Goal: Task Accomplishment & Management: Use online tool/utility

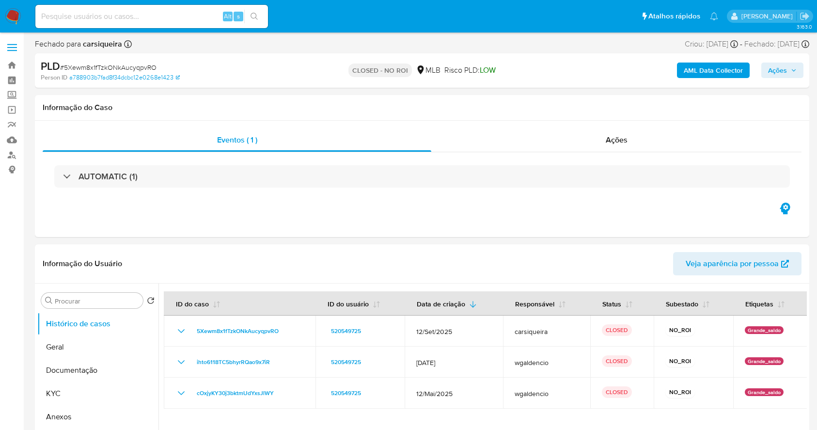
select select "10"
click at [15, 7] on nav "Pausado Ver notificaciones Alt s Atalhos rápidos Presiona las siguientes teclas…" at bounding box center [408, 16] width 817 height 32
click at [12, 16] on img at bounding box center [13, 16] width 16 height 16
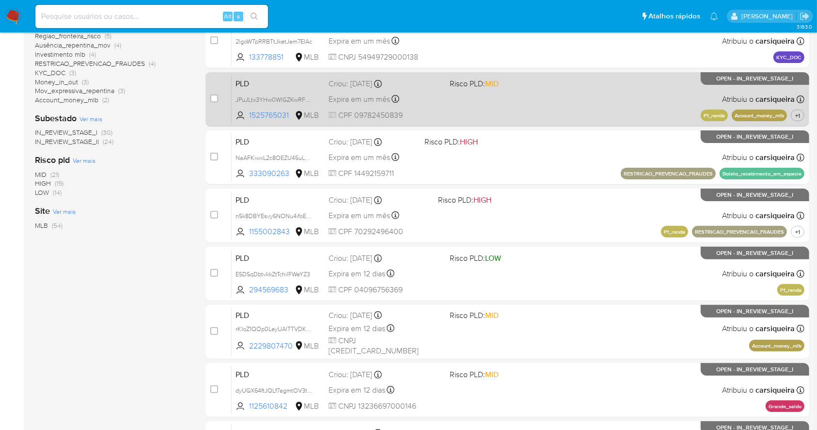
scroll to position [323, 0]
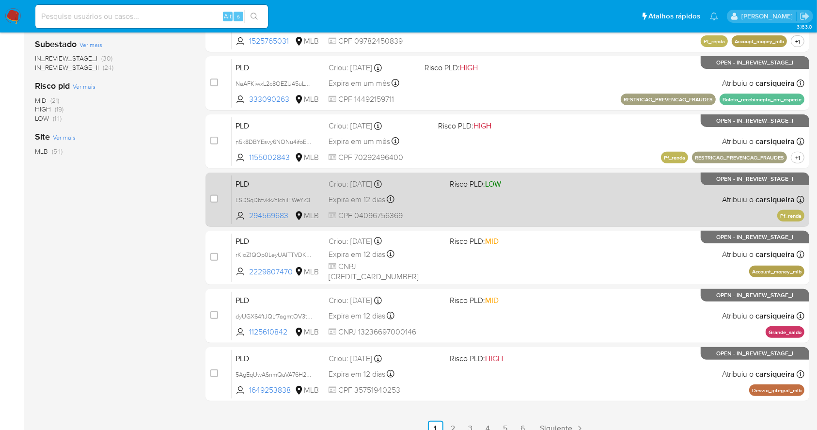
click at [466, 199] on span at bounding box center [505, 199] width 113 height 2
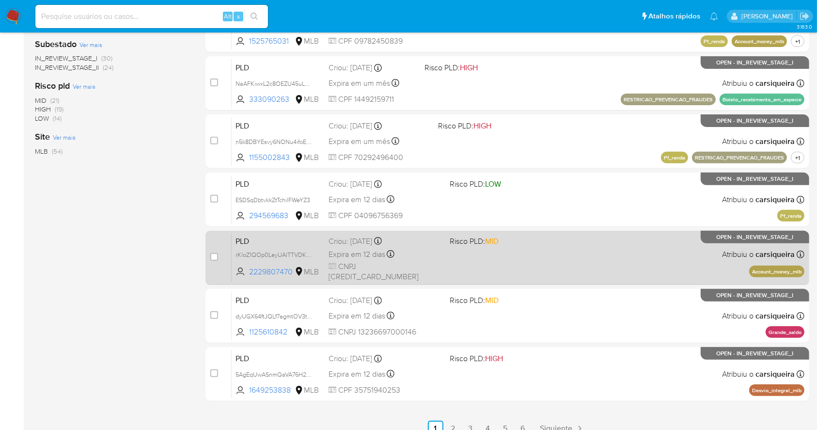
click at [499, 281] on div "case-item-checkbox Incapaz de atribuir o caso PLD rKloZ1QOp0LeyUAlTTVDKWAk 2229…" at bounding box center [506, 258] width 603 height 54
click at [496, 266] on div "PLD rKloZ1QOp0LeyUAlTTVDKWAk 2229807470 MLB Risco PLD: MID Criou: 12/09/2025 Cr…" at bounding box center [518, 257] width 572 height 49
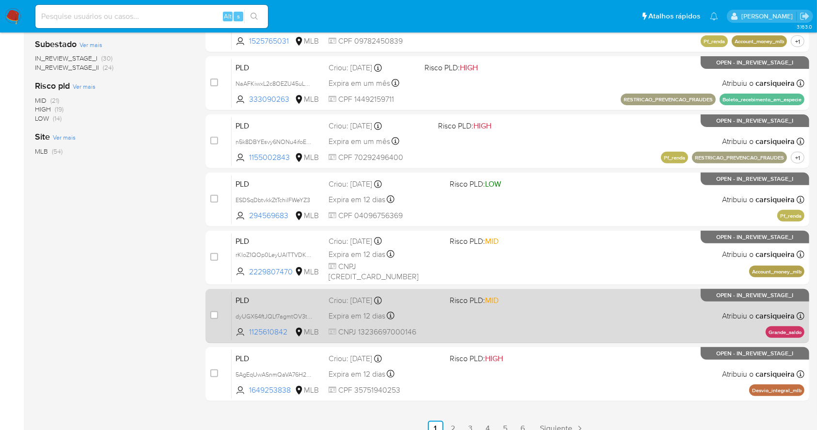
click at [513, 294] on span "Risco PLD: MID" at bounding box center [505, 299] width 113 height 13
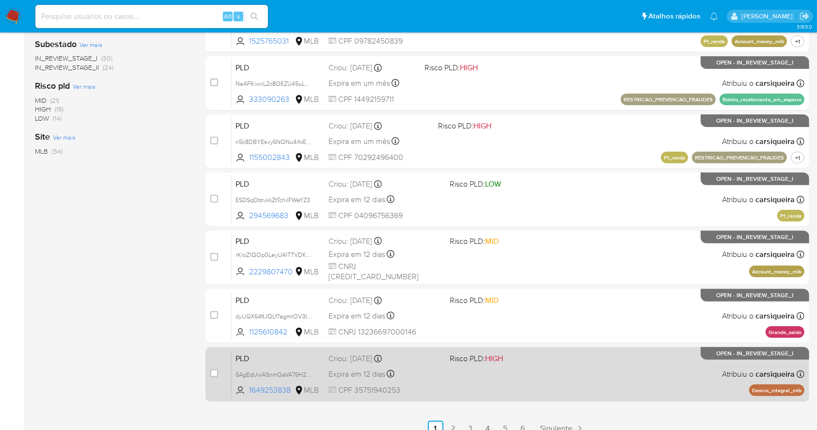
click at [544, 386] on div "PLD 5AgEqUwASnmQaVA76H2vvQQC 1649253838 MLB Risco PLD: HIGH Criou: 12/09/2025 C…" at bounding box center [518, 373] width 572 height 49
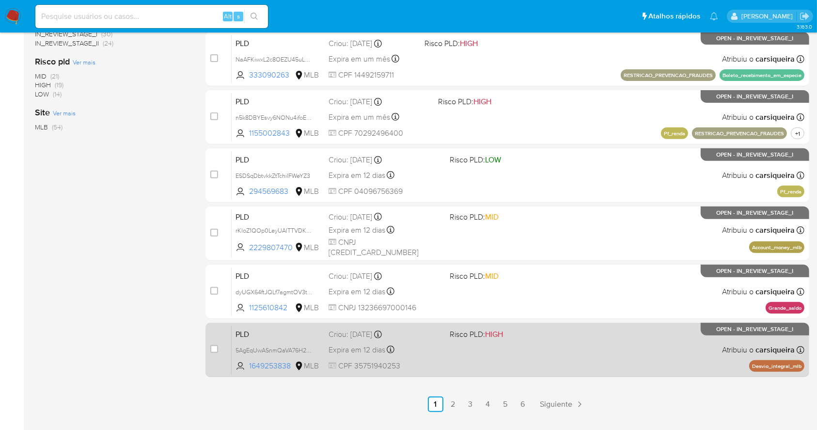
scroll to position [369, 0]
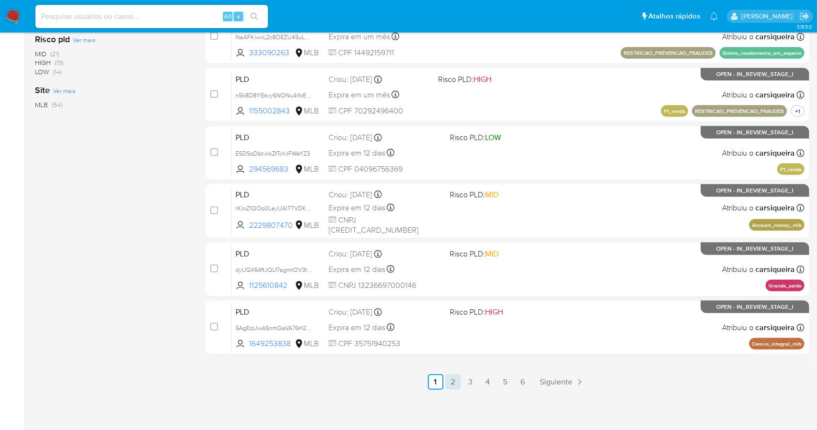
click at [449, 380] on link "2" at bounding box center [452, 381] width 15 height 15
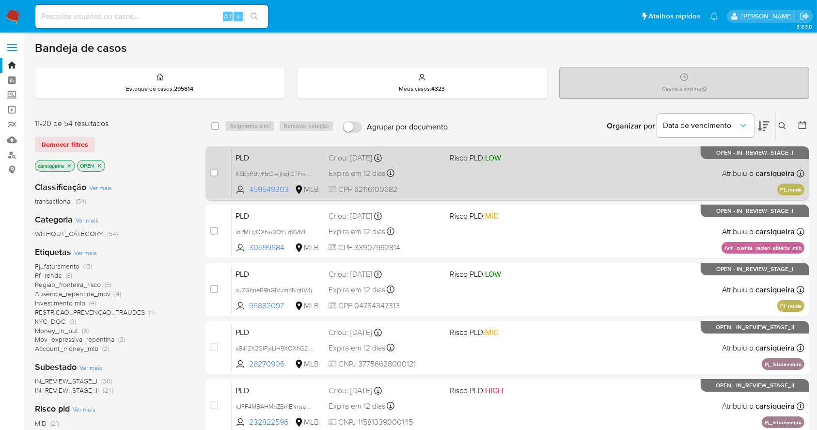
click at [556, 159] on span "Risco PLD: LOW" at bounding box center [505, 157] width 113 height 13
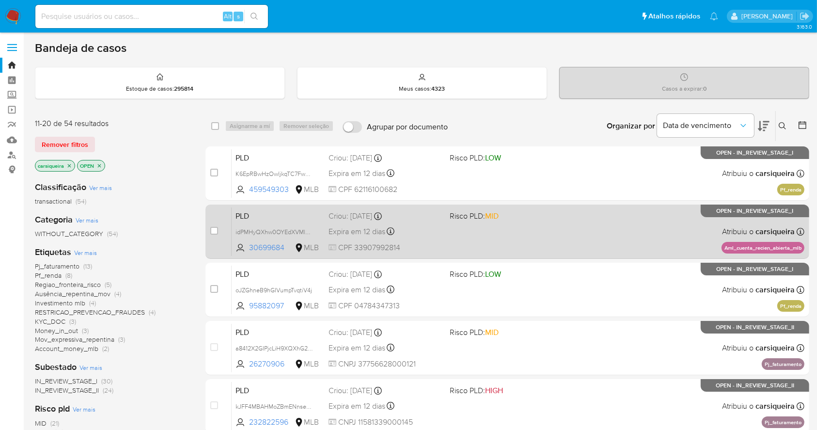
click at [517, 224] on div "PLD idPMHyQXhw0OYEdXVMlGqmFz 30699684 MLB Risco PLD: MID Criou: 12/09/2025 Crio…" at bounding box center [518, 231] width 572 height 49
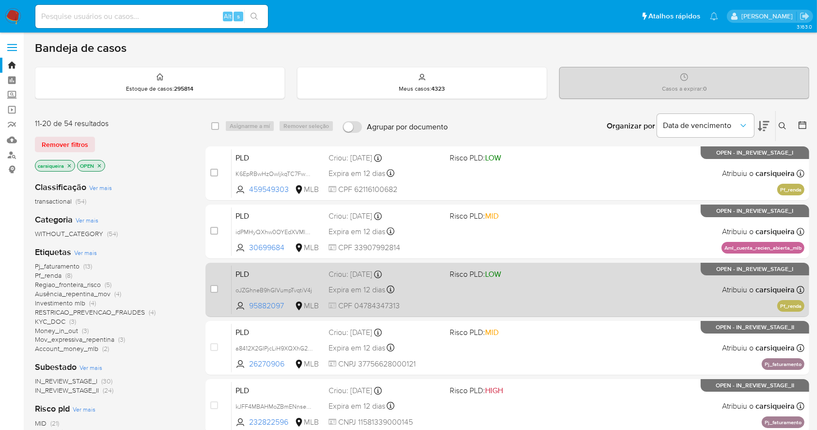
click at [551, 306] on div "PLD oJZGhneB9hGIVumpTvqtiV4j 95882097 MLB Risco PLD: LOW Criou: 12/09/2025 Crio…" at bounding box center [518, 289] width 572 height 49
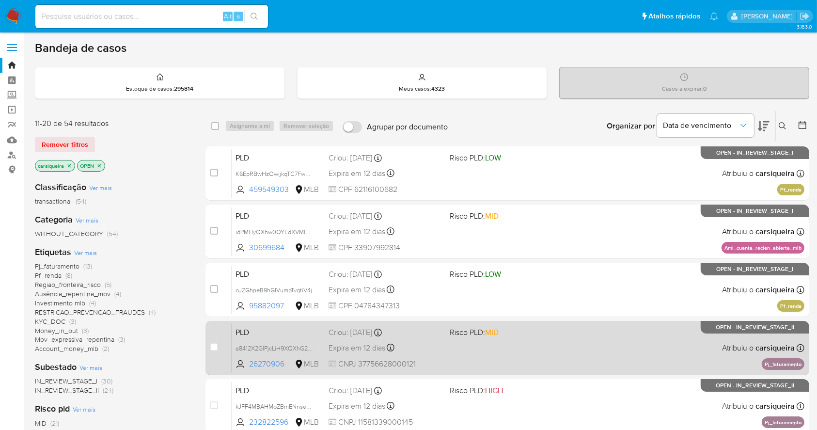
click at [510, 337] on div "PLD a8412X2GIPjcLiH9XQXhG2Jn 26270906 MLB Risco PLD: MID Criou: 12/09/2025 Crio…" at bounding box center [518, 347] width 572 height 49
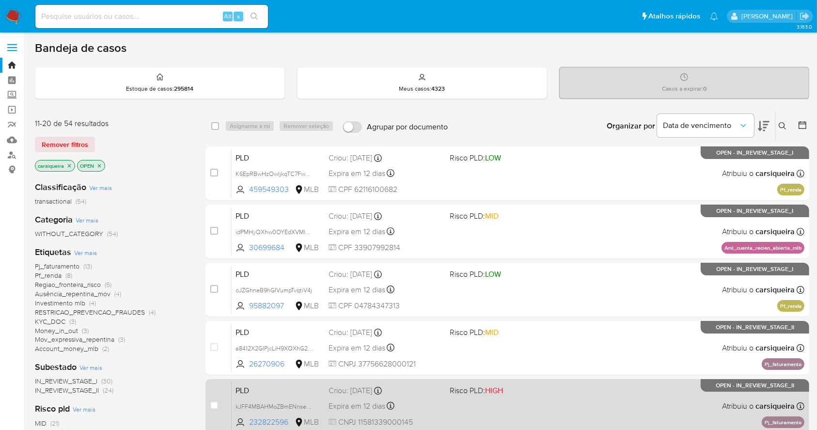
click at [533, 385] on span "Risco PLD: HIGH" at bounding box center [505, 389] width 113 height 13
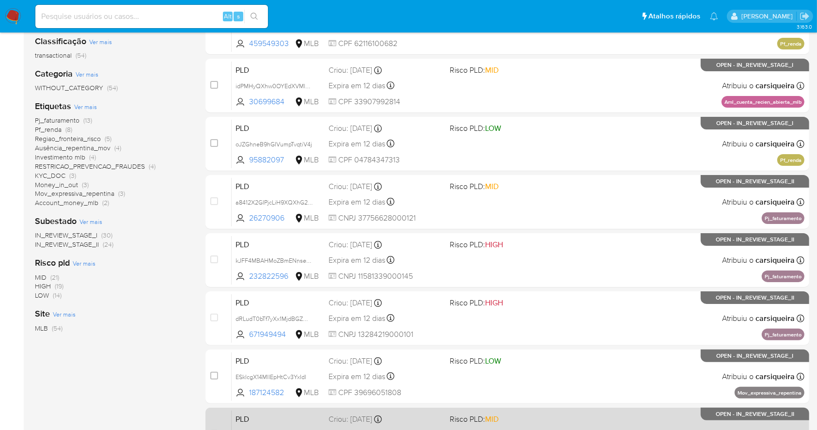
scroll to position [369, 0]
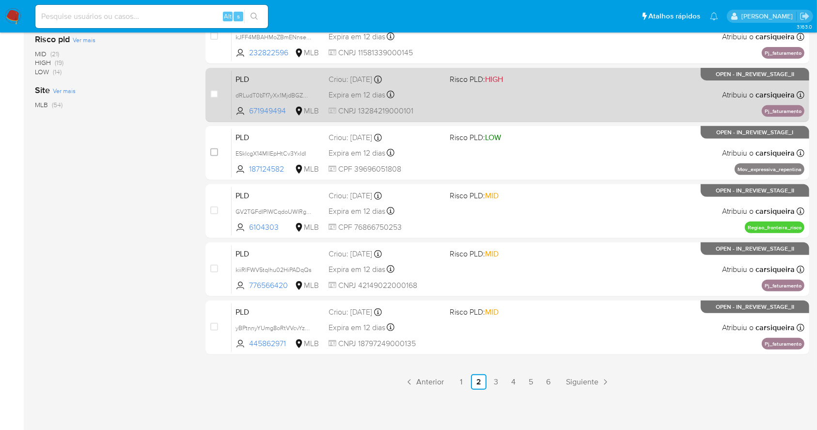
click at [495, 92] on div "PLD dRLudT0bTf7yXx1MjdBGZWPs 671949494 MLB Risco PLD: HIGH Criou: 12/09/2025 Cr…" at bounding box center [518, 94] width 572 height 49
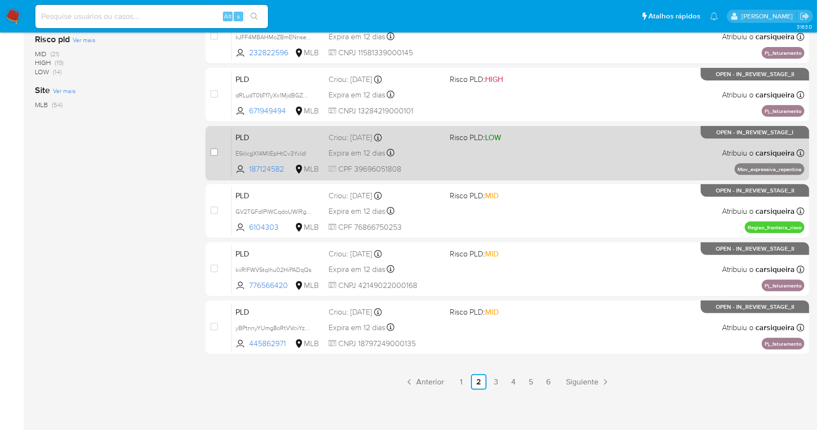
click at [537, 159] on div "PLD ESklcgX14MlIEpHtCv3YxIdl 187124582 MLB Risco PLD: LOW Criou: 12/09/2025 Cri…" at bounding box center [518, 152] width 572 height 49
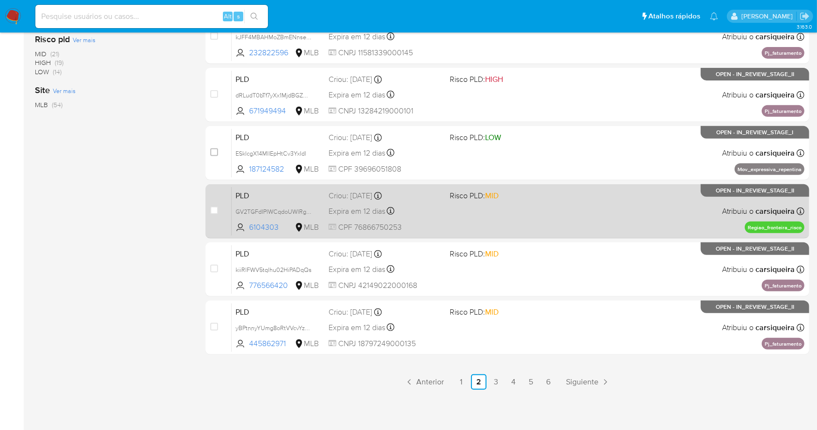
click at [525, 214] on div "PLD GV2TGFdIPlWCqdoUWIRgeTNG 6104303 MLB Risco PLD: MID Criou: 12/09/2025 Criou…" at bounding box center [518, 210] width 572 height 49
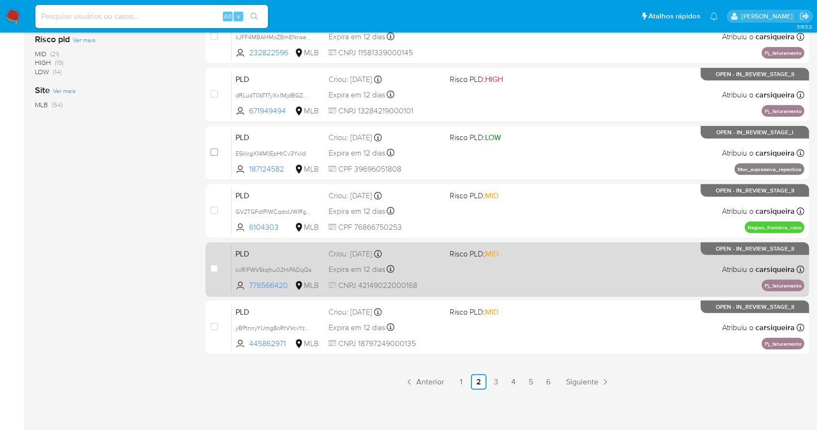
click at [520, 270] on div "PLD kiiRlFWV5tqlhu02HiPADqQs 776566420 MLB Risco PLD: MID Criou: 12/09/2025 Cri…" at bounding box center [518, 269] width 572 height 49
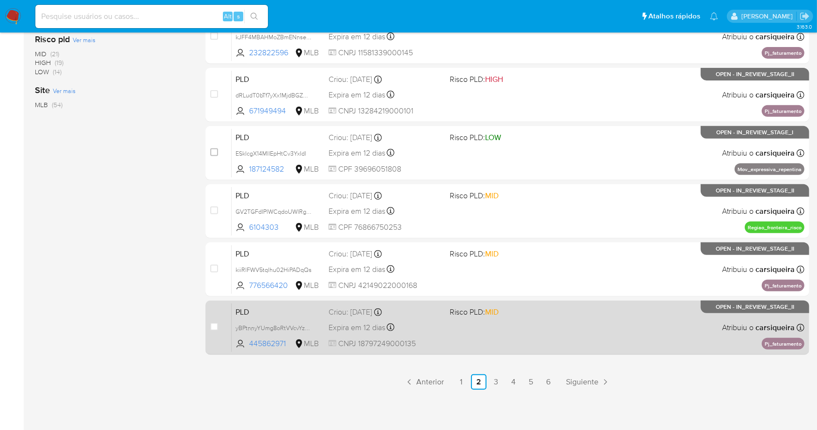
click at [423, 336] on div "PLD yBPtnnyYUmg8oRtVVcvYzCBx 445862971 MLB Risco PLD: MID Criou: 12/09/2025 Cri…" at bounding box center [518, 327] width 572 height 49
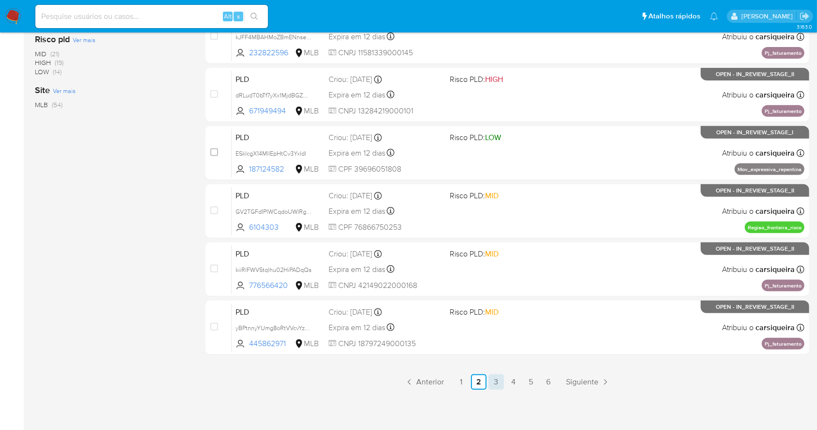
click at [493, 384] on link "3" at bounding box center [495, 381] width 15 height 15
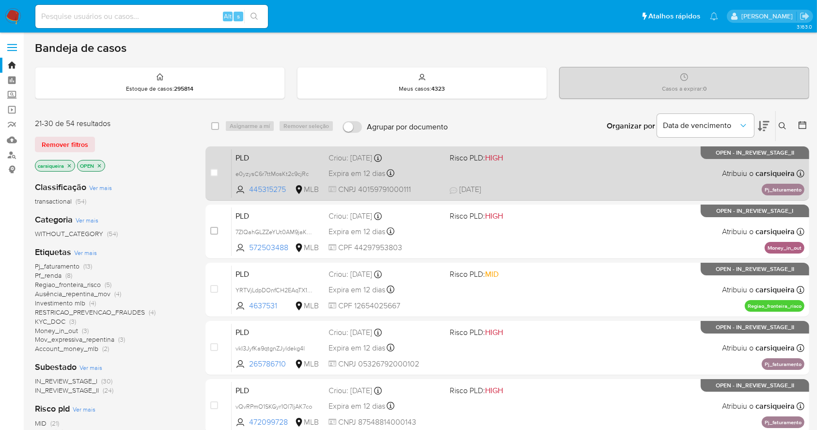
click at [559, 176] on div "PLD e0yzysC6r7ttMosKt2c9cjRc 445315275 MLB Risco PLD: HIGH Criou: 12/09/2025 Cr…" at bounding box center [518, 173] width 572 height 49
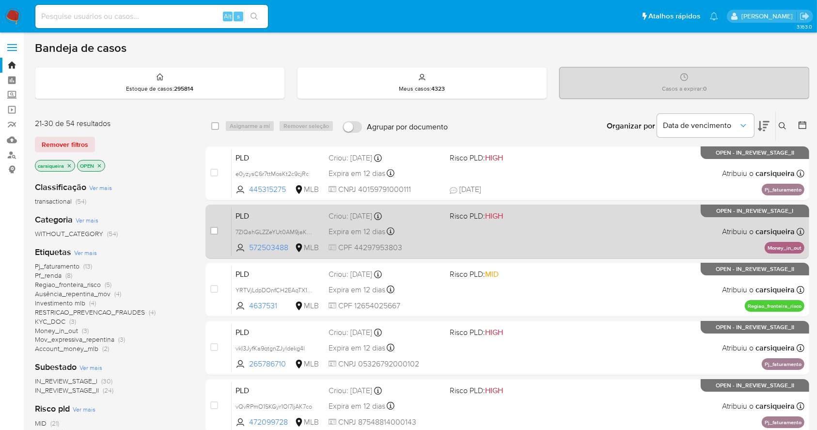
click at [570, 222] on div "PLD 7ZIQahGLZZeYUt0AM9jaK3WC 572503488 MLB Risco PLD: HIGH Criou: 12/09/2025 Cr…" at bounding box center [518, 231] width 572 height 49
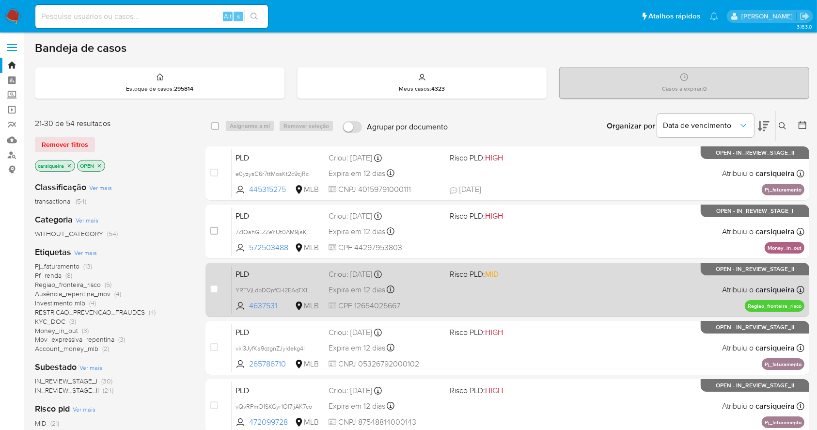
click at [529, 299] on div "PLD YRTVjLdpDOnfCH2EAqTX1krt 4637531 MLB Risco PLD: MID Criou: 12/09/2025 Criou…" at bounding box center [518, 289] width 572 height 49
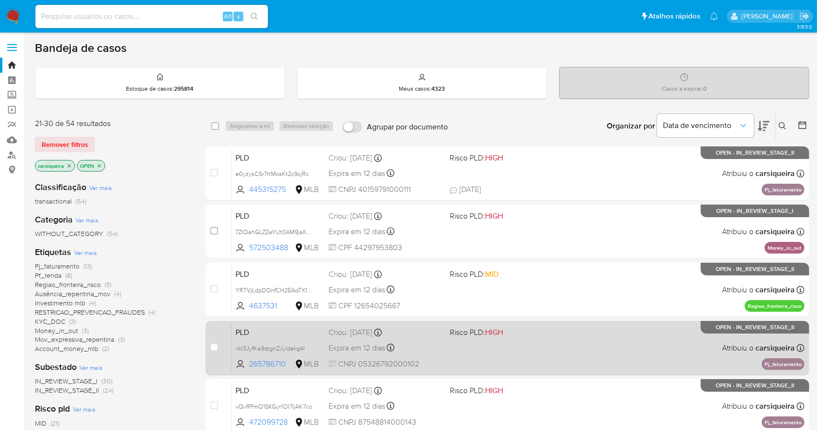
click at [603, 345] on div "PLD vkI3JyfKa9qtgnZJyldekg4l 265786710 MLB Risco PLD: HIGH Criou: 12/09/2025 Cr…" at bounding box center [518, 347] width 572 height 49
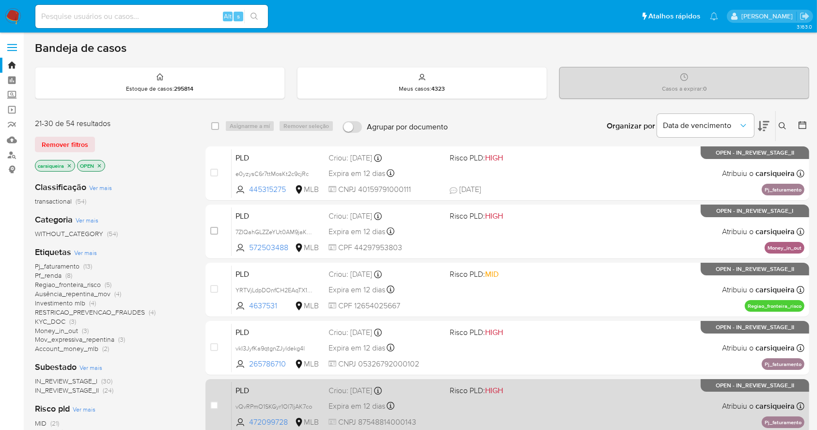
click at [546, 405] on span at bounding box center [505, 405] width 113 height 2
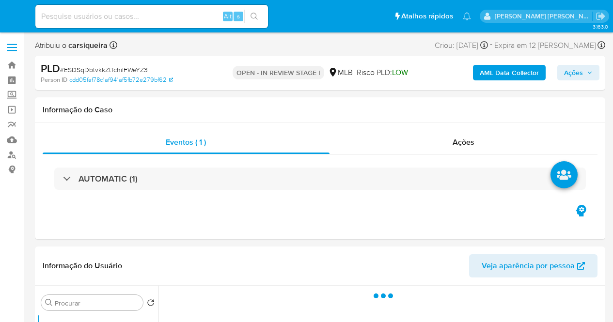
select select "10"
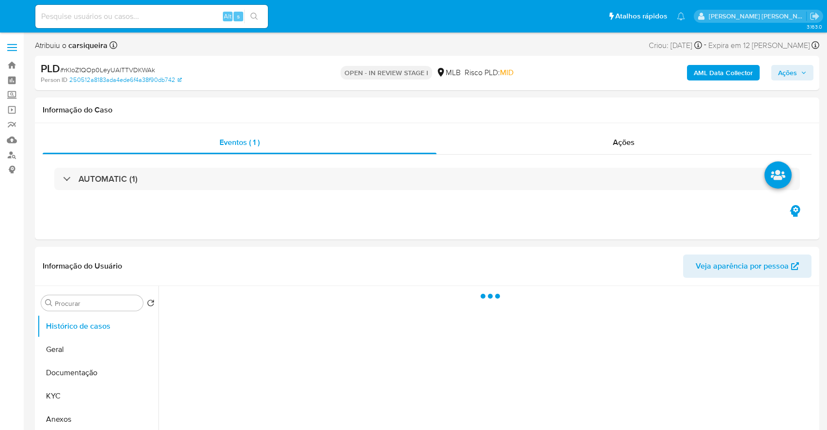
select select "10"
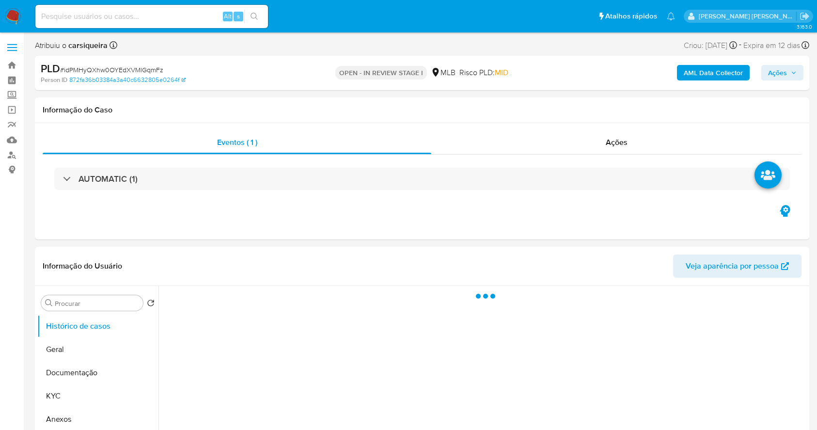
select select "10"
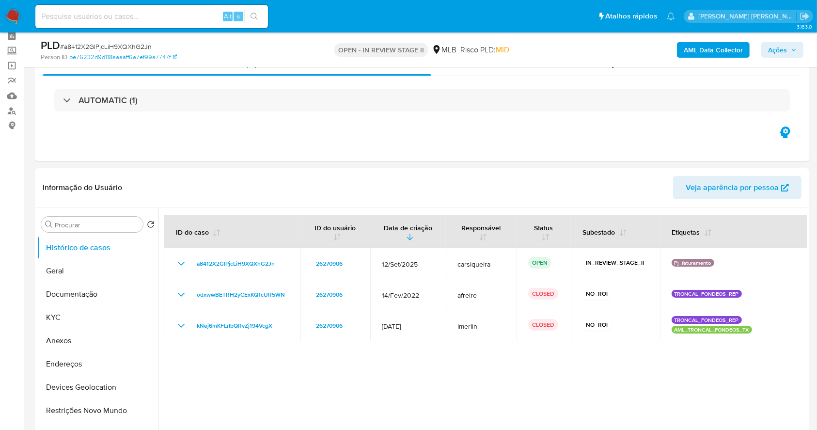
scroll to position [64, 0]
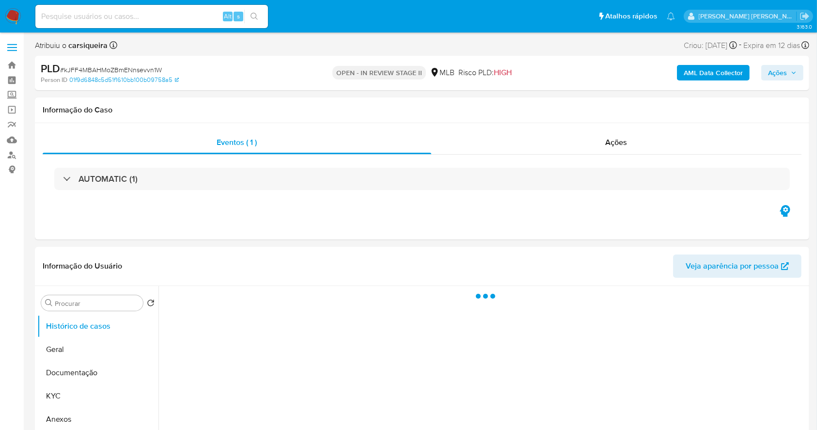
select select "10"
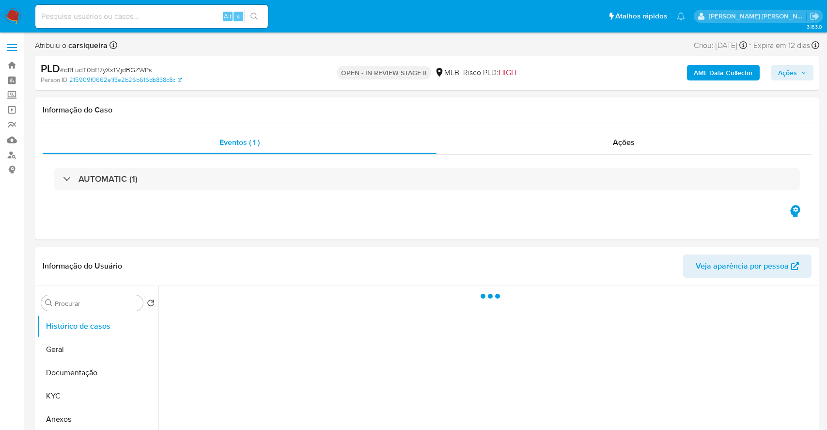
select select "10"
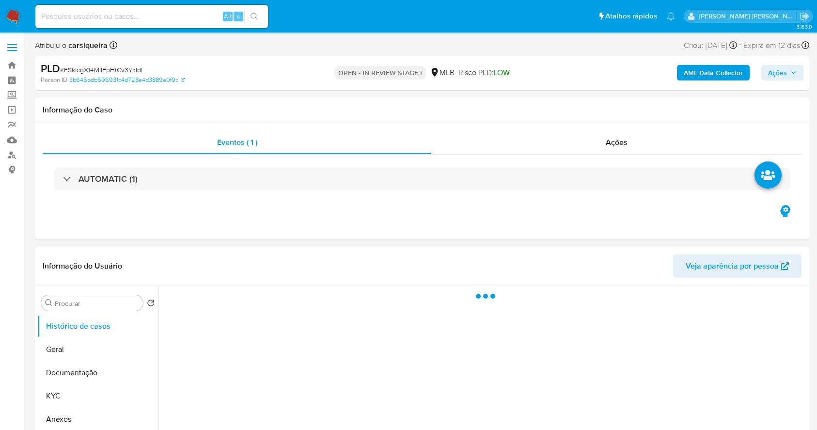
select select "10"
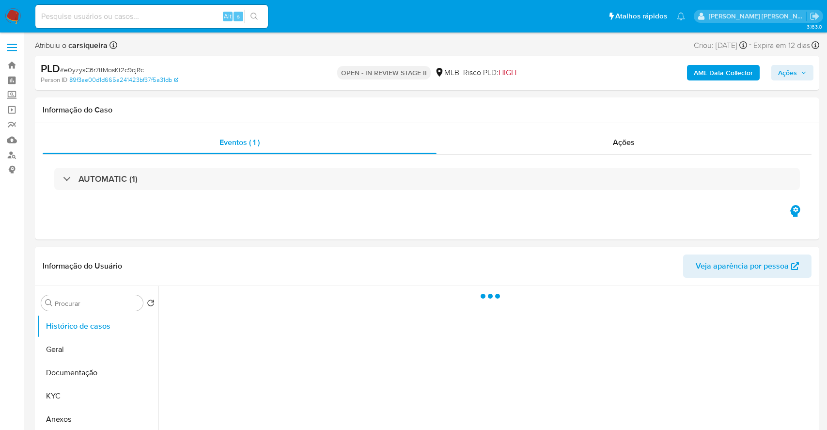
select select "10"
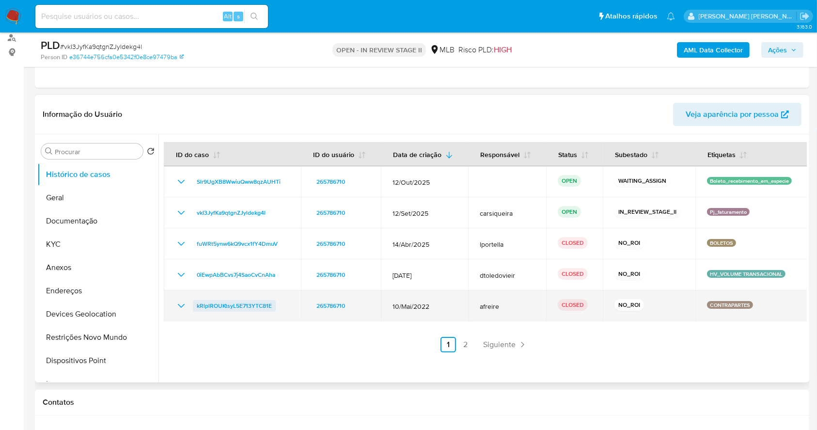
scroll to position [129, 0]
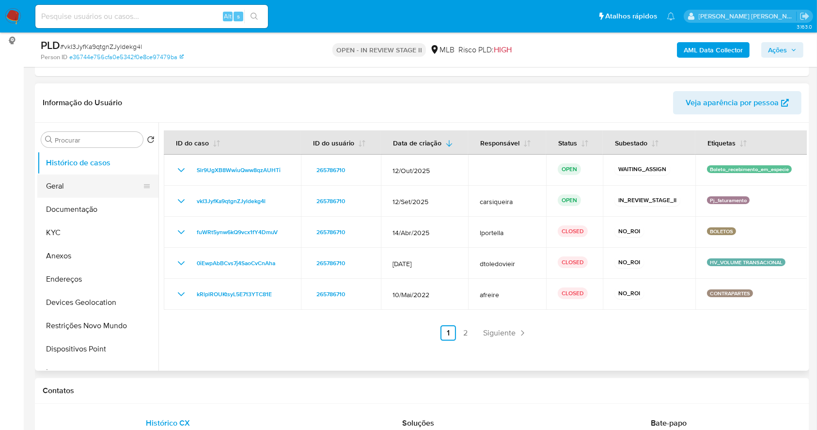
click at [75, 186] on button "Geral" at bounding box center [93, 185] width 113 height 23
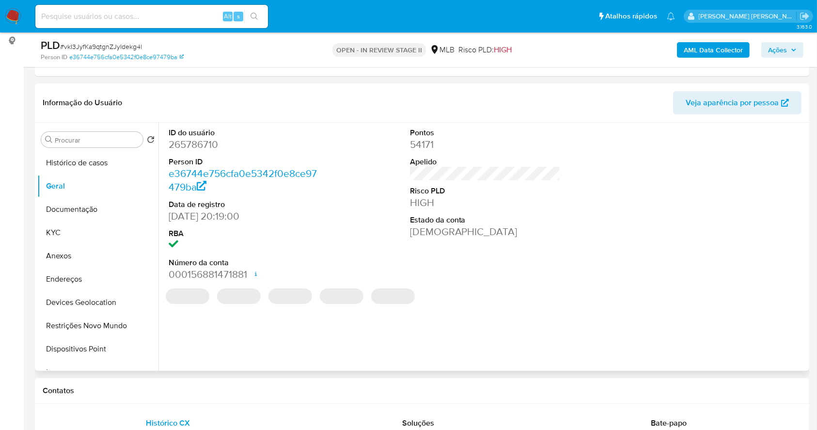
click at [196, 148] on dd "265786710" at bounding box center [244, 145] width 151 height 14
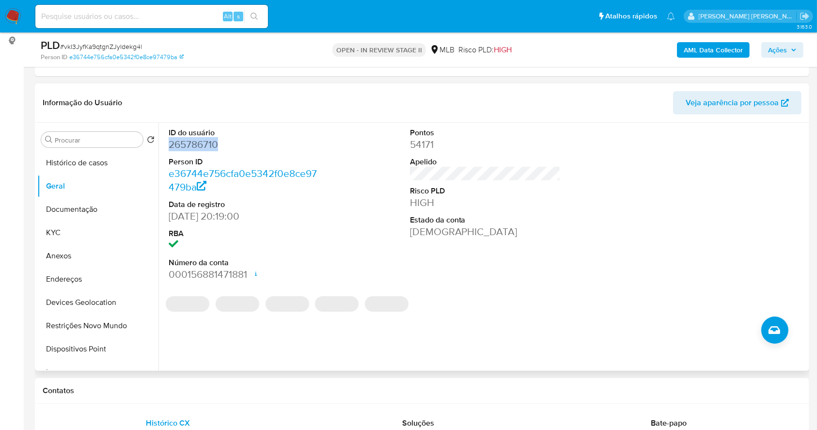
copy dd "265786710"
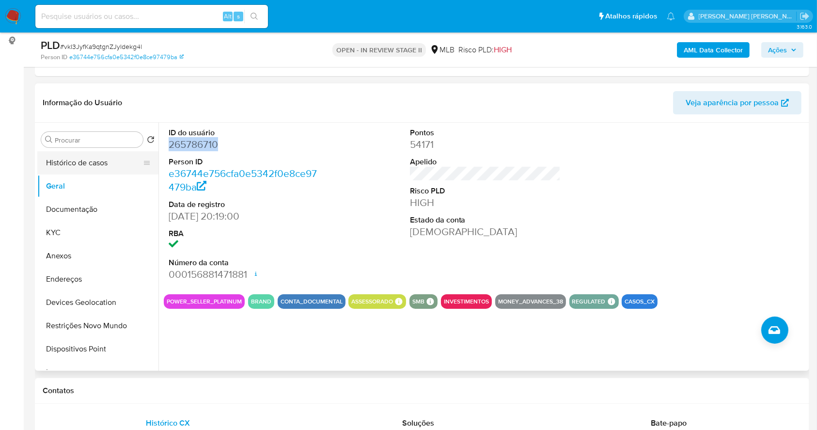
click at [92, 164] on button "Histórico de casos" at bounding box center [93, 162] width 113 height 23
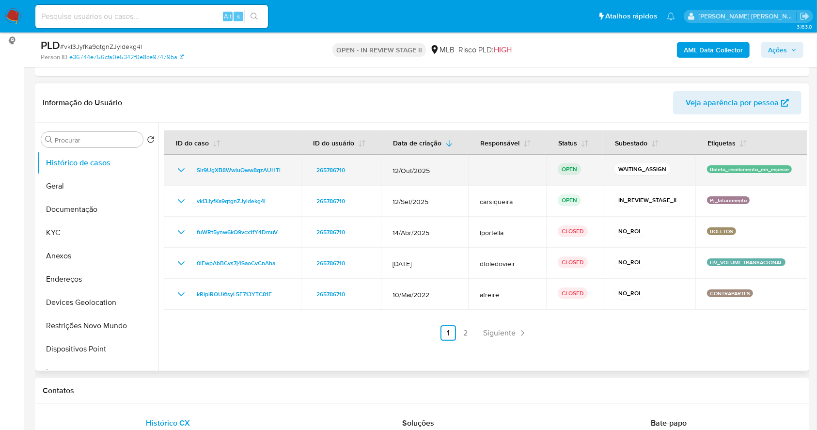
drag, startPoint x: 286, startPoint y: 167, endPoint x: 190, endPoint y: 176, distance: 96.3
click at [190, 176] on td "Slr9UgXB8WwiuQww8qzAUHTi" at bounding box center [232, 170] width 137 height 31
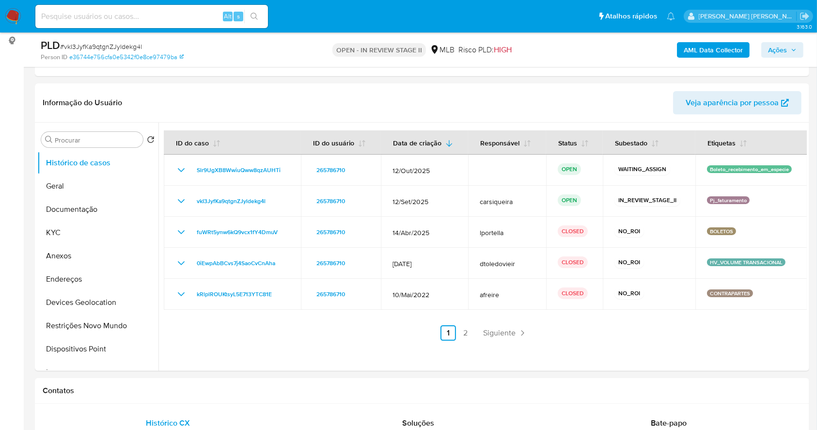
click at [10, 8] on img at bounding box center [13, 16] width 16 height 16
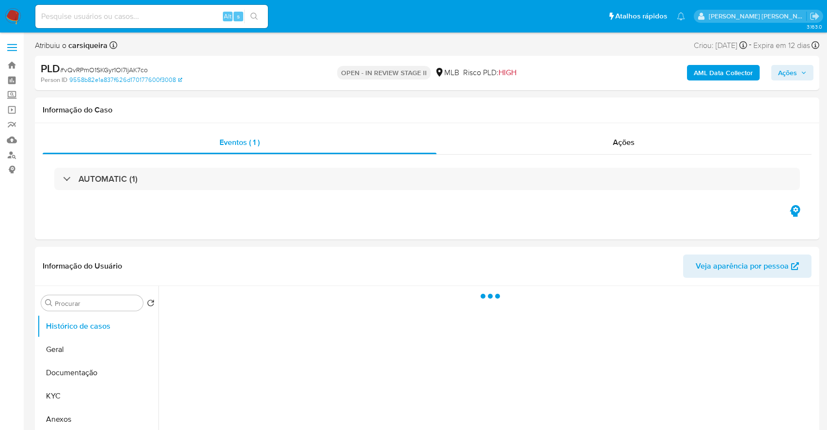
select select "10"
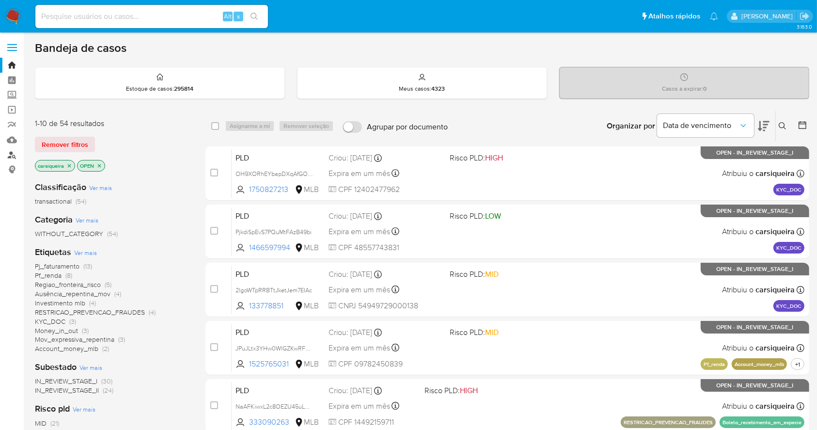
click at [13, 153] on link "Localizador de pessoas" at bounding box center [57, 154] width 115 height 15
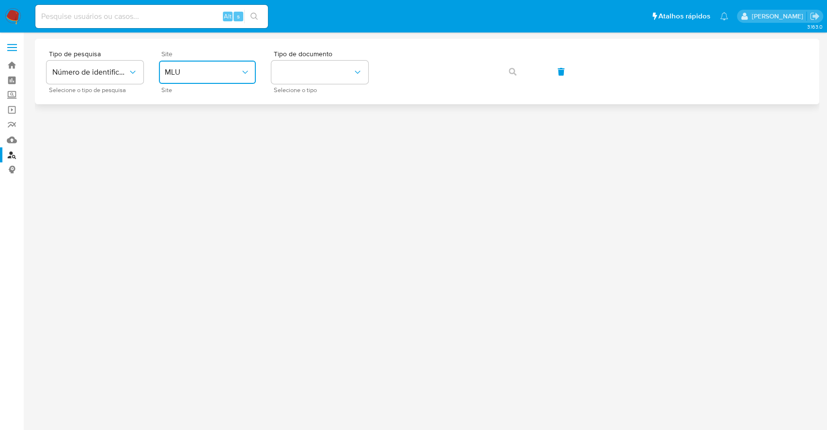
click at [205, 77] on button "MLU" at bounding box center [207, 72] width 97 height 23
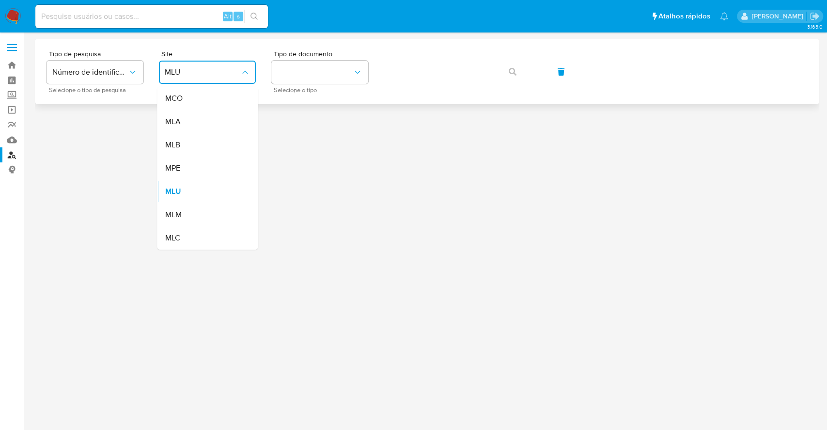
drag, startPoint x: 208, startPoint y: 142, endPoint x: 311, endPoint y: 103, distance: 110.4
click at [209, 141] on div "MLB" at bounding box center [204, 144] width 79 height 23
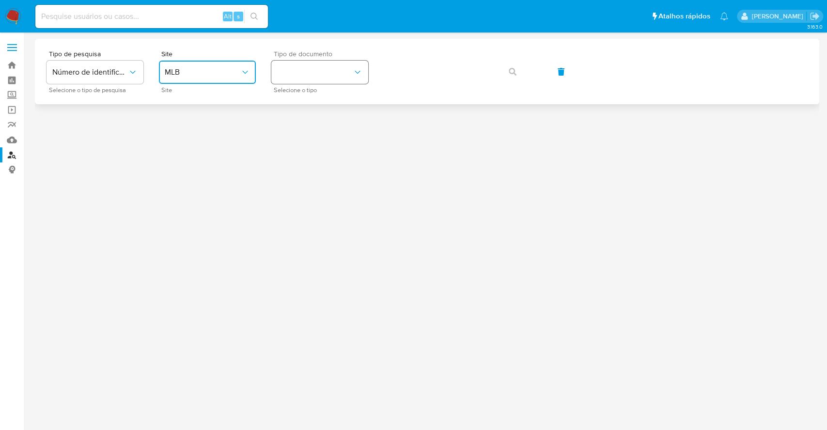
click at [333, 75] on button "identificationType" at bounding box center [319, 72] width 97 height 23
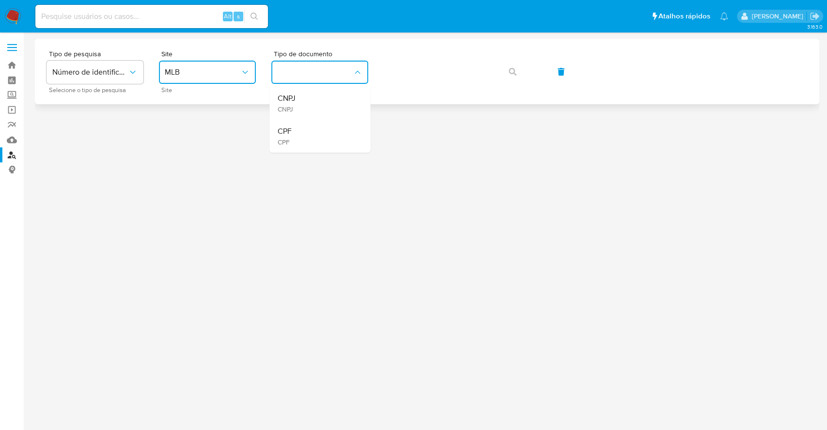
drag, startPoint x: 319, startPoint y: 134, endPoint x: 429, endPoint y: 90, distance: 117.8
click at [322, 131] on div "CPF CPF" at bounding box center [316, 136] width 79 height 33
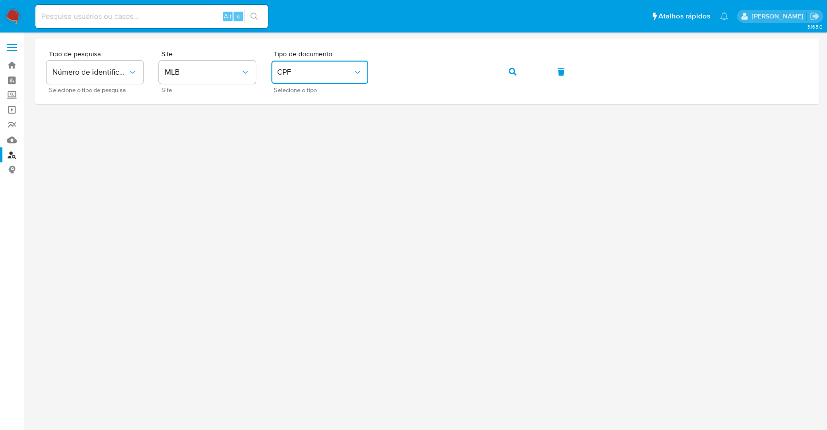
click at [10, 7] on nav "Pausado Ver notificaciones Alt s Atalhos rápidos Presiona las siguientes teclas…" at bounding box center [413, 16] width 827 height 32
click at [10, 15] on img at bounding box center [13, 16] width 16 height 16
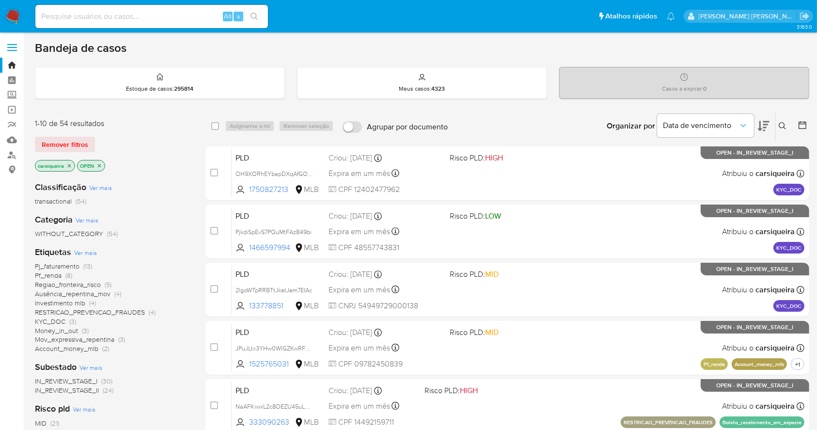
drag, startPoint x: 67, startPoint y: 164, endPoint x: 304, endPoint y: 135, distance: 238.2
click at [66, 165] on icon "close-filter" at bounding box center [69, 166] width 6 height 6
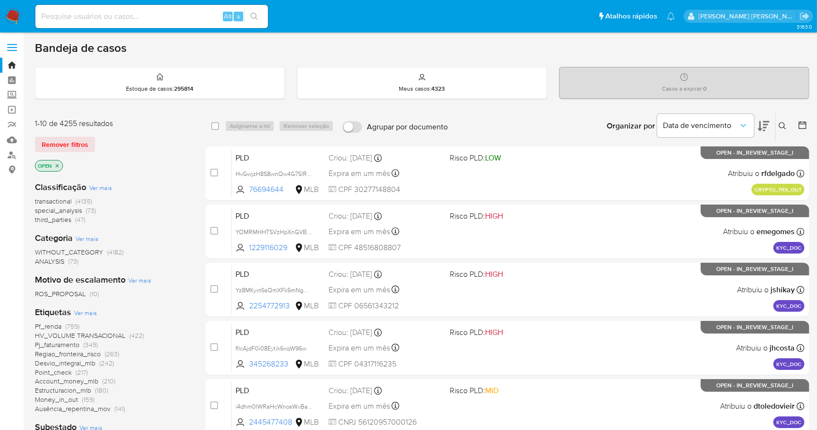
click at [784, 123] on icon at bounding box center [782, 126] width 8 height 8
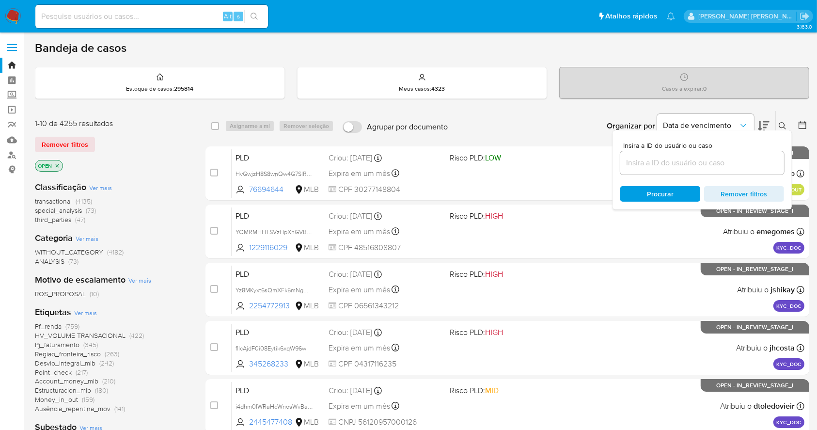
click at [697, 172] on div at bounding box center [702, 162] width 164 height 23
click at [678, 161] on input at bounding box center [702, 162] width 164 height 13
paste input "Slr9UgXB8WwiuQww8qzAUHTi"
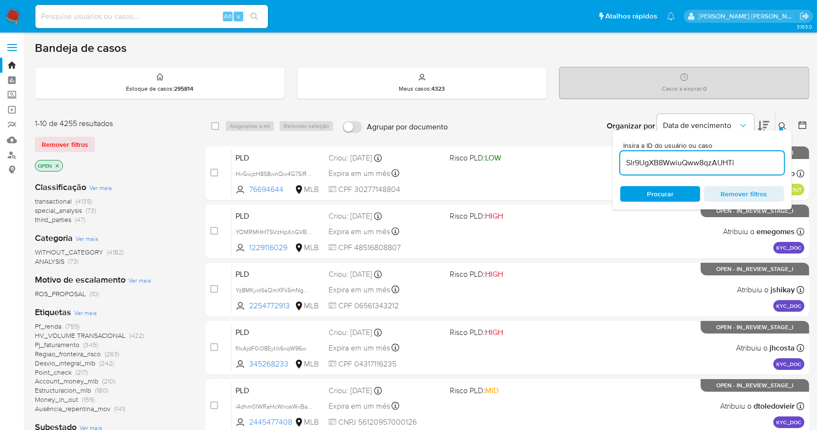
type input "Slr9UgXB8WwiuQww8qzAUHTi"
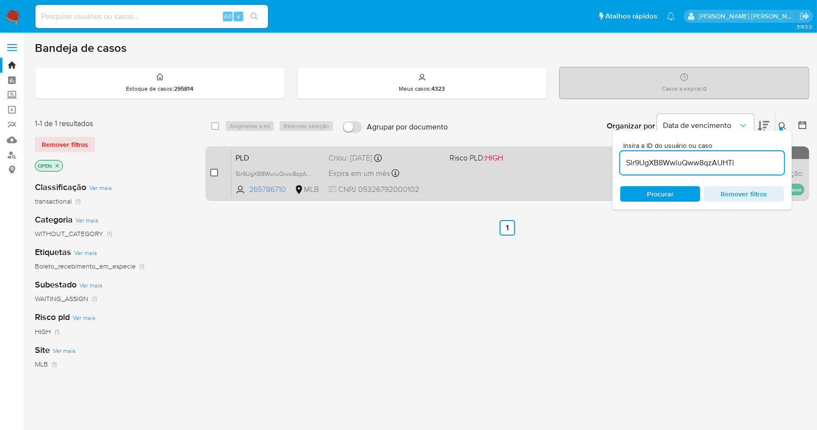
click at [211, 172] on input "checkbox" at bounding box center [214, 173] width 8 height 8
checkbox input "true"
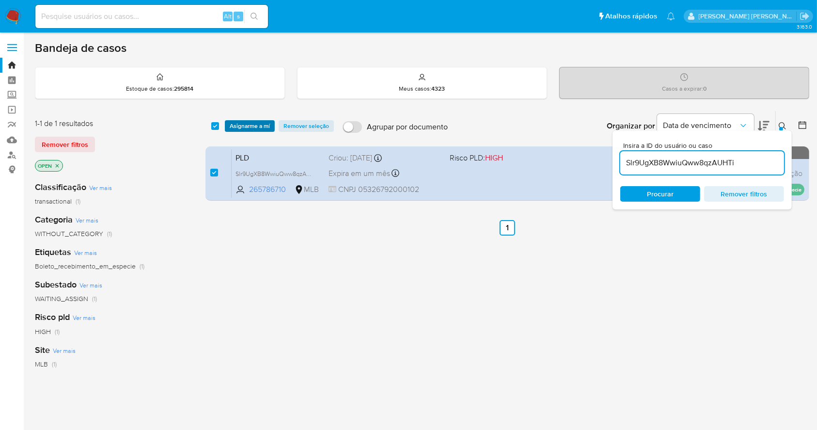
click at [259, 123] on span "Asignarme a mí" at bounding box center [250, 126] width 40 height 10
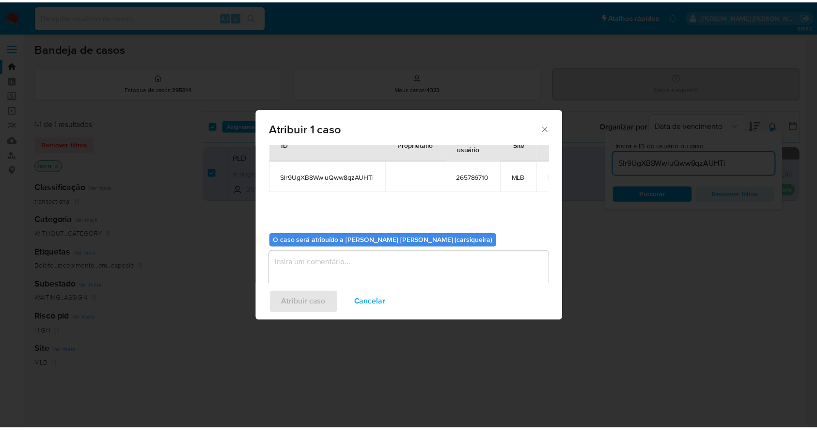
scroll to position [50, 0]
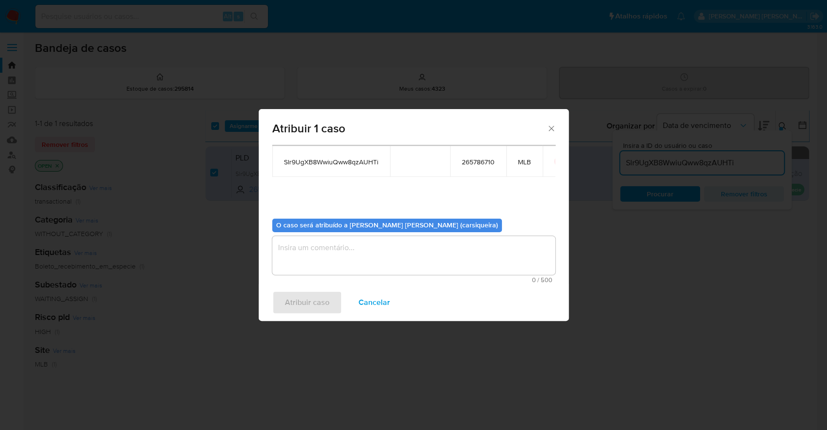
click at [372, 260] on textarea "assign-modal" at bounding box center [413, 255] width 283 height 39
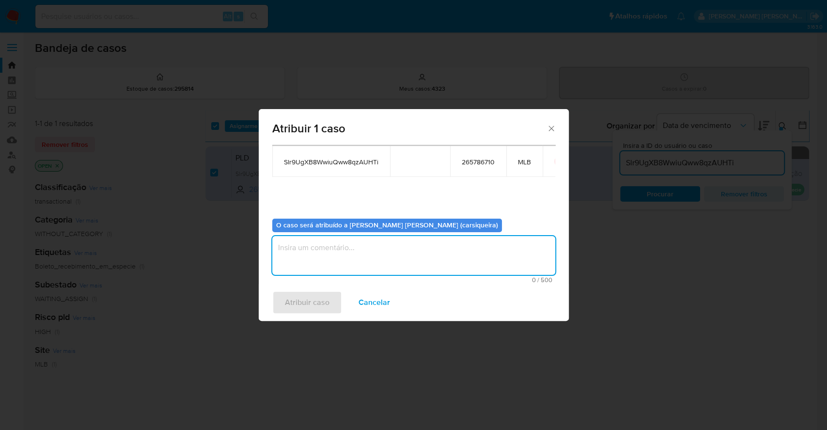
paste textarea "Slr9UgXB8WwiuQww8qzAUHTi"
type textarea "Slr9UgXB8WwiuQww8qzAUHTi"
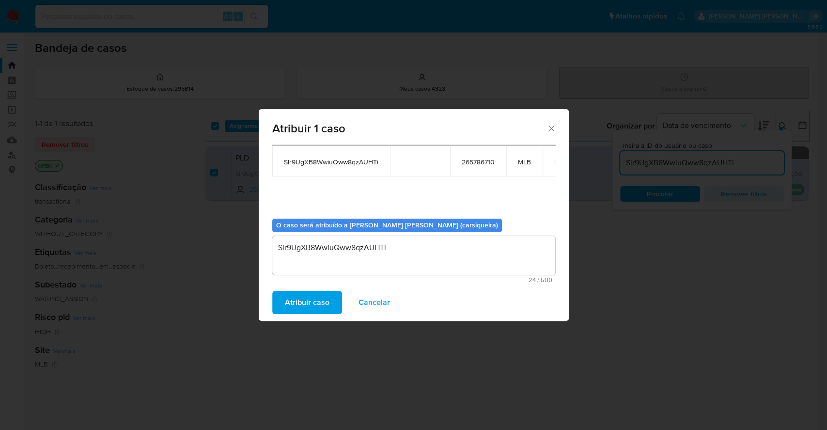
click at [315, 303] on span "Atribuir caso" at bounding box center [307, 302] width 45 height 21
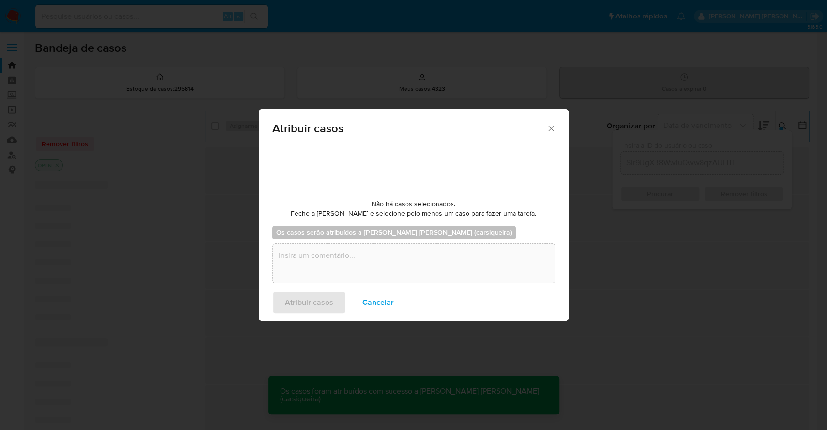
checkbox input "false"
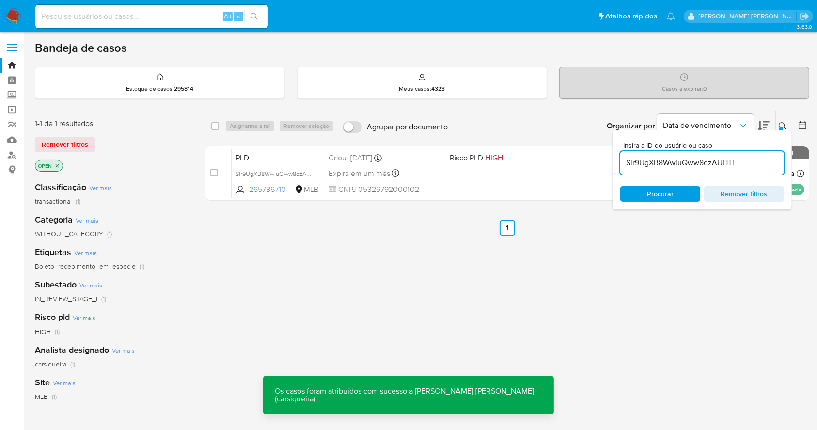
click at [125, 14] on input at bounding box center [151, 16] width 232 height 13
paste input "Slr9UgXB8WwiuQww8qzAUHTi"
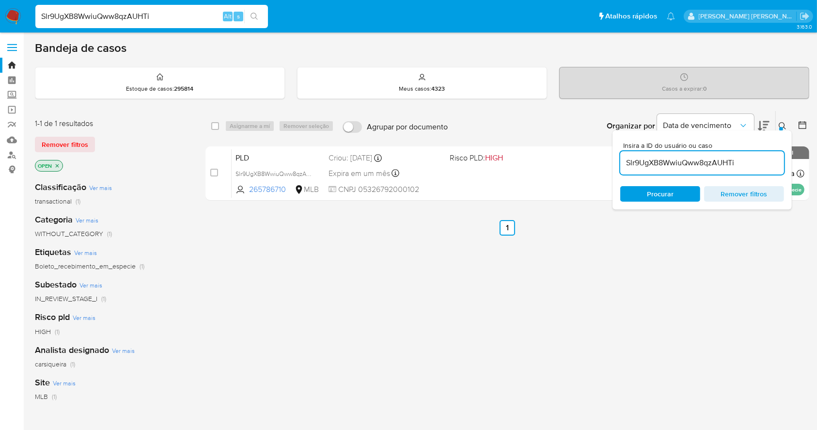
type input "Slr9UgXB8WwiuQww8qzAUHTi"
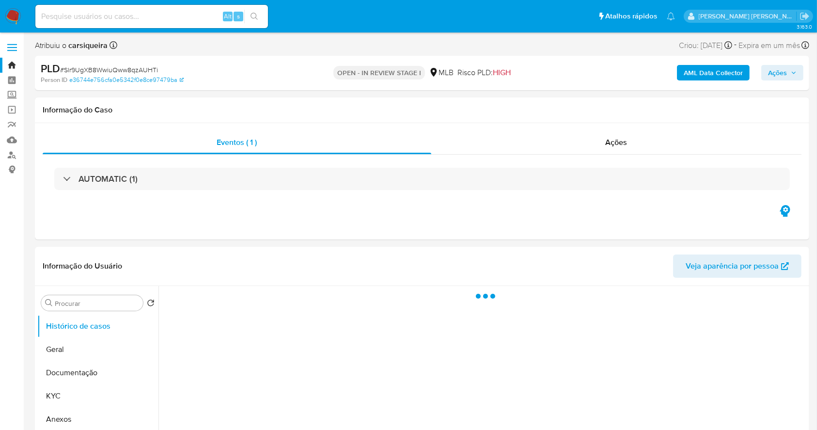
select select "10"
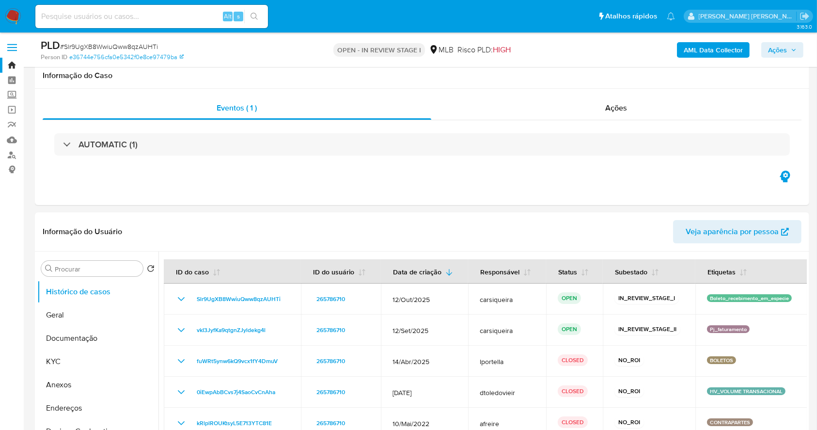
scroll to position [129, 0]
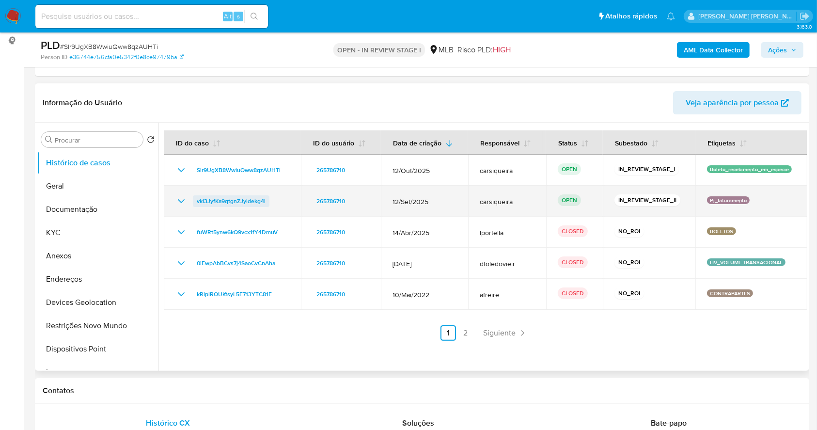
drag, startPoint x: 216, startPoint y: 199, endPoint x: 196, endPoint y: 199, distance: 20.3
click at [196, 199] on div "vkI3JyfKa9qtgnZJyldekg4l" at bounding box center [232, 201] width 114 height 12
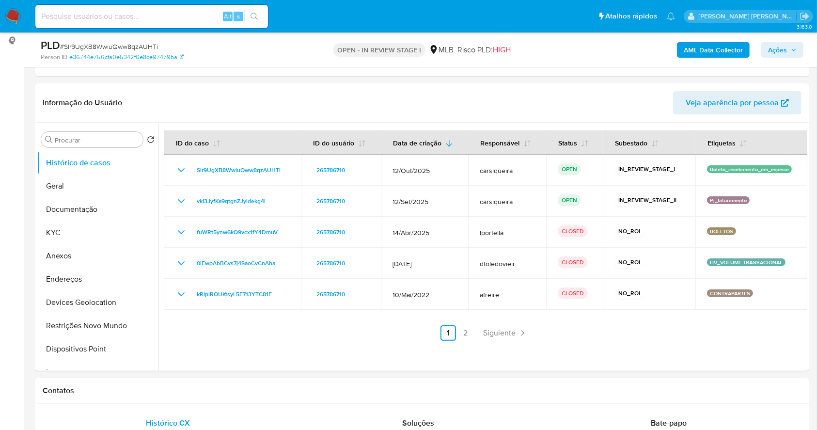
click at [780, 52] on span "Ações" at bounding box center [777, 49] width 19 height 15
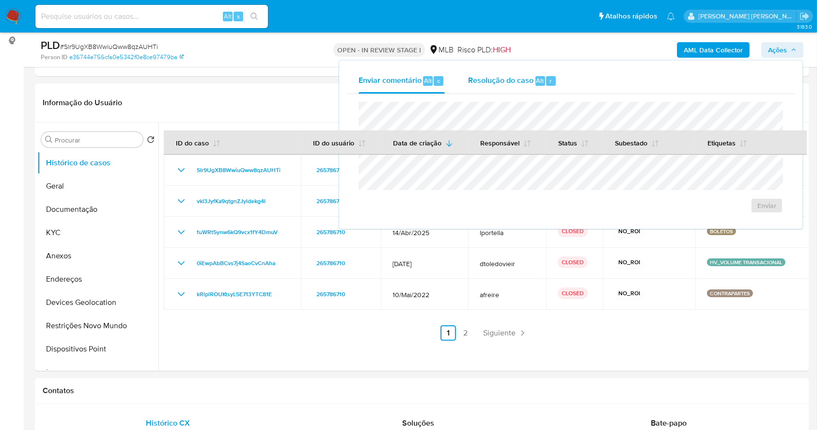
click at [497, 81] on span "Resolução do caso" at bounding box center [500, 80] width 65 height 11
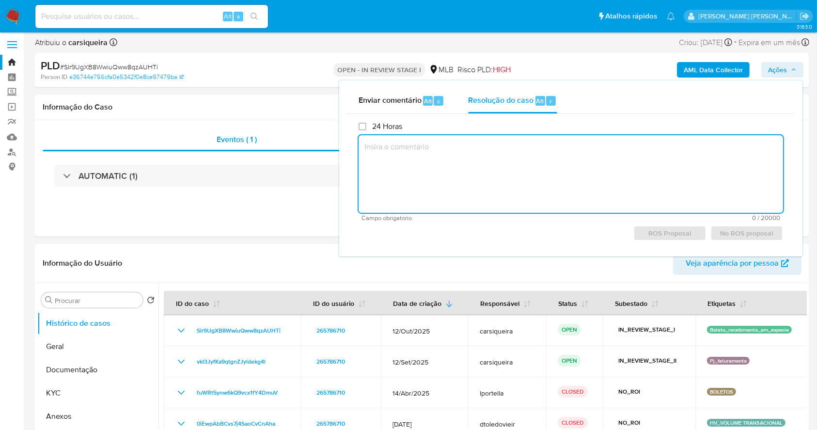
scroll to position [0, 0]
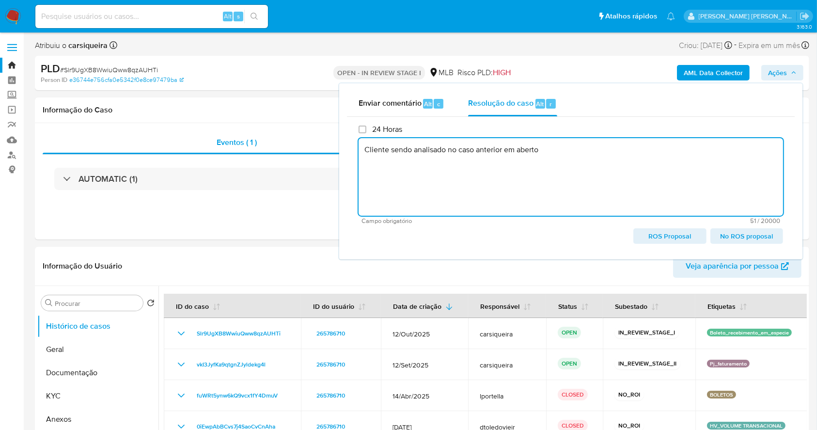
paste textarea "vkI3JyfKa9qtgnZJyldekg4l"
click at [753, 237] on span "No ROS proposal" at bounding box center [746, 236] width 59 height 14
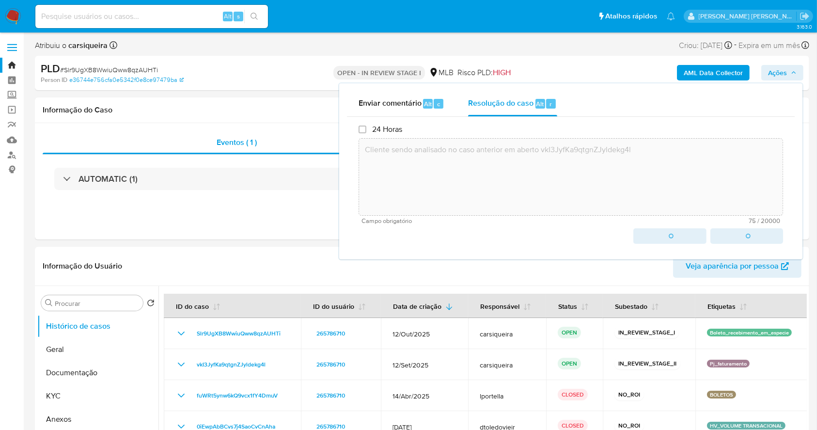
type textarea "Cliente sendo analisado no caso anterior em aberto vkI3JyfKa9qtgnZJyldekg4l"
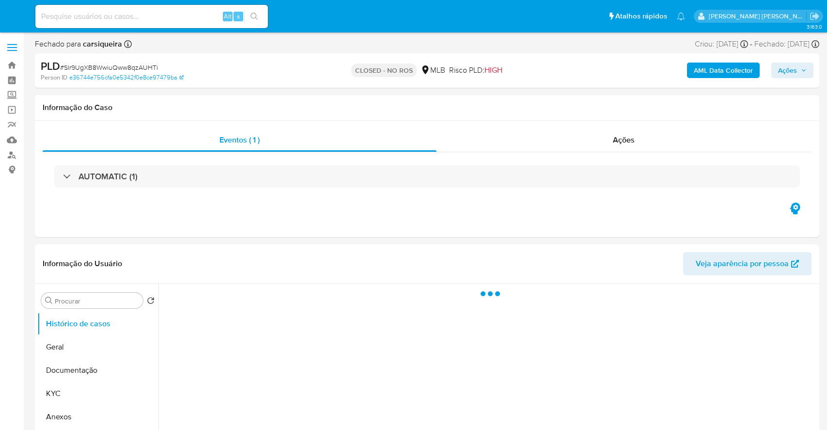
select select "10"
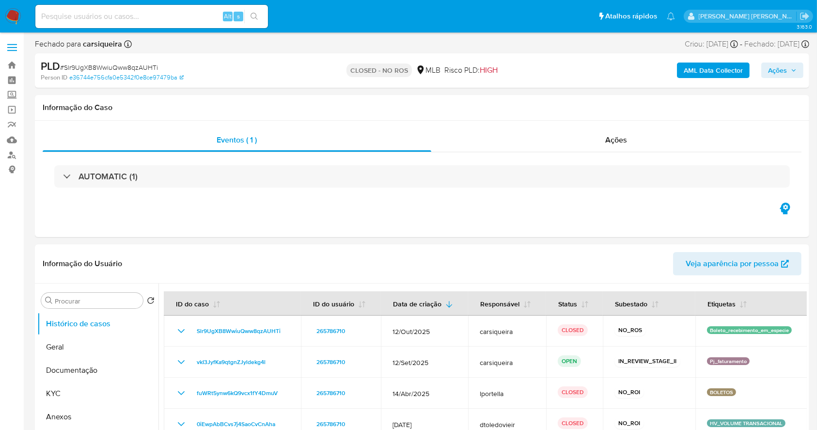
click at [778, 71] on span "Ações" at bounding box center [777, 69] width 19 height 15
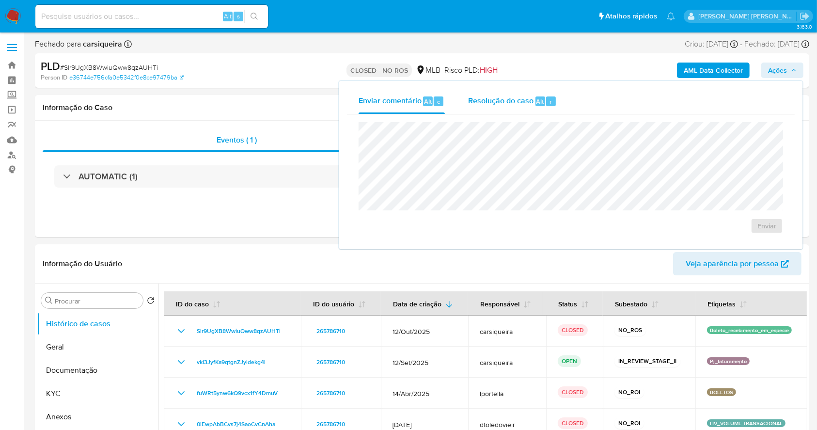
click at [494, 107] on span "Resolução do caso" at bounding box center [500, 100] width 65 height 11
type textarea "Cliente sendo analisado no caso anterior em aberto vkI3JyfKa9qtgnZJyldekg4l"
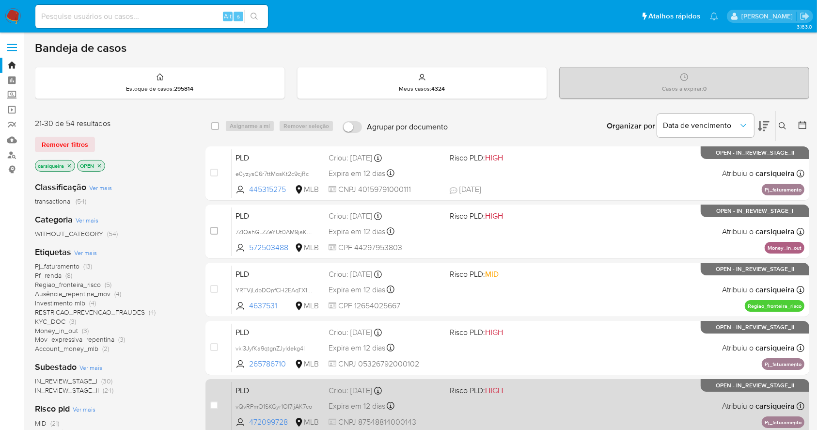
click at [565, 408] on div "PLD vQvRPmO1SKGyr1Ol7IjAK7co 472099728 MLB Risco PLD: HIGH Criou: [DATE] Criou:…" at bounding box center [518, 405] width 572 height 49
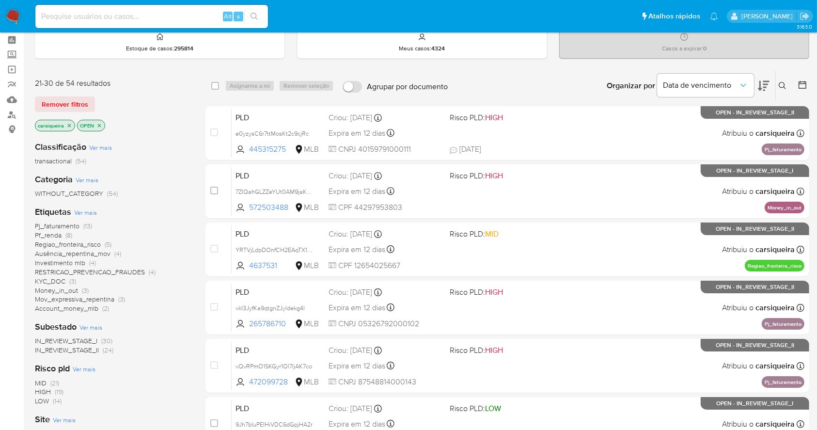
scroll to position [369, 0]
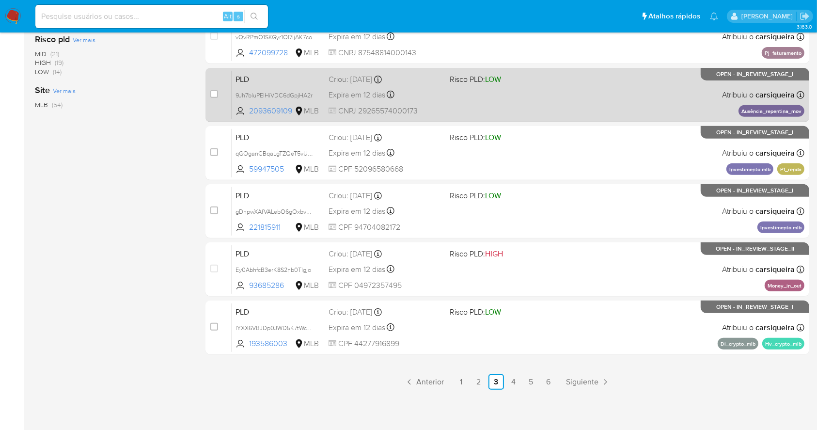
click at [546, 89] on div "PLD 9Jh7bluPEIHiVDC6dGpjHA2r 2093609109 MLB Risco PLD: LOW Criou: [DATE] Criou:…" at bounding box center [518, 94] width 572 height 49
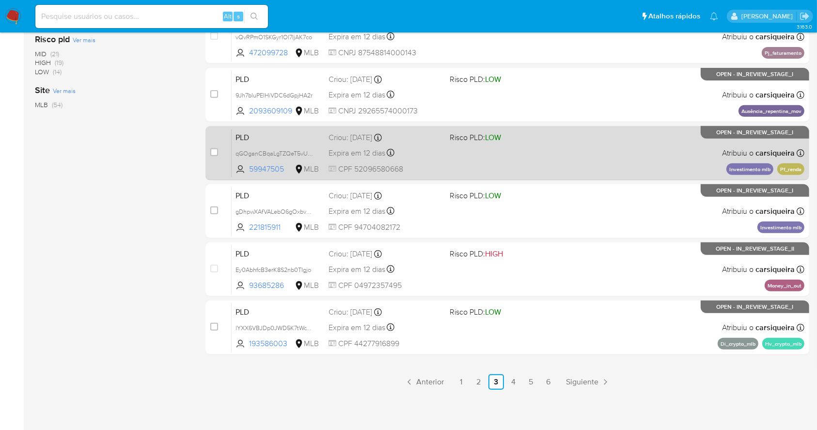
click at [564, 150] on div "PLD qGOganCBqaLgTZQeT5vUKtzZ 59947505 MLB Risco PLD: LOW Criou: [DATE] Criou: […" at bounding box center [518, 152] width 572 height 49
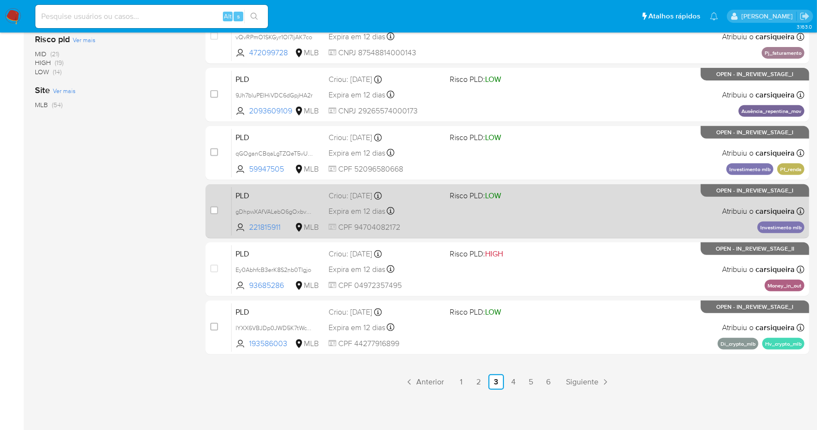
click at [624, 202] on div "PLD gDhpwXAfVALebO6gOxbvN9Ot 221815911 MLB Risco PLD: LOW Criou: [DATE] Criou: …" at bounding box center [518, 210] width 572 height 49
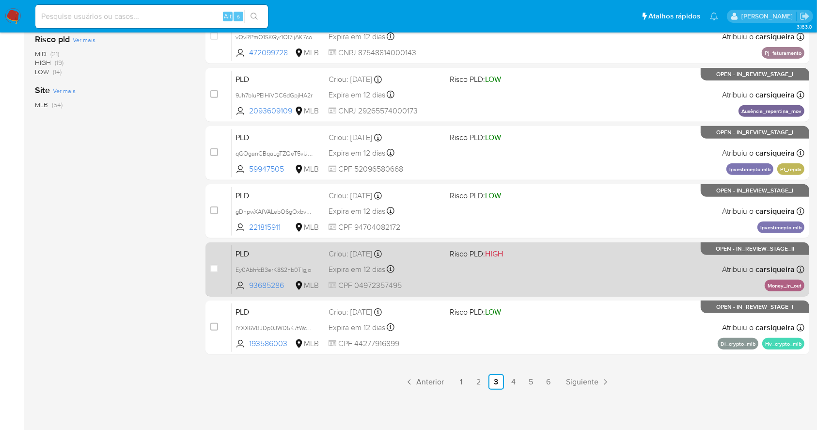
click at [678, 274] on div "PLD Ey0AbhfcB3erK8S2nb0TIgjo 93685286 MLB Risco PLD: HIGH Criou: [DATE] Criou: …" at bounding box center [518, 269] width 572 height 49
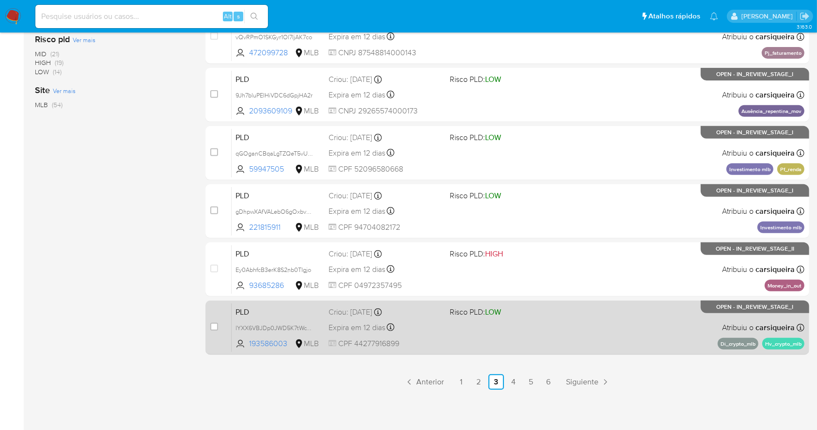
click at [635, 325] on div "PLD lYXX6VBJDp0JWD5K7tWcY0m4 193586003 MLB Risco PLD: LOW Criou: [DATE] Criou: …" at bounding box center [518, 327] width 572 height 49
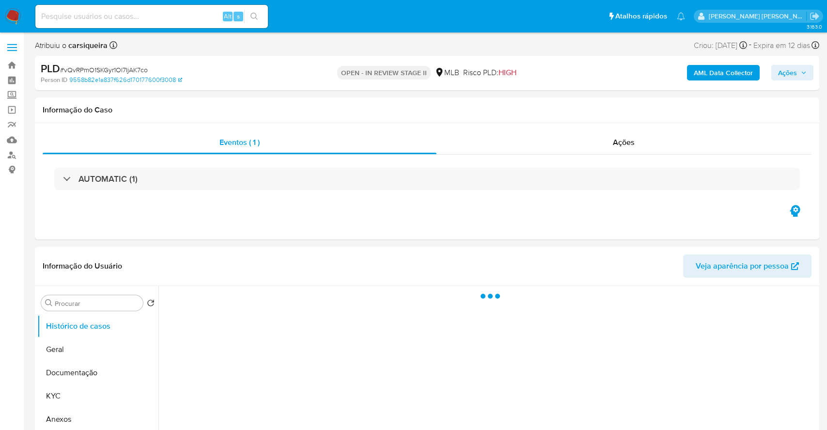
select select "10"
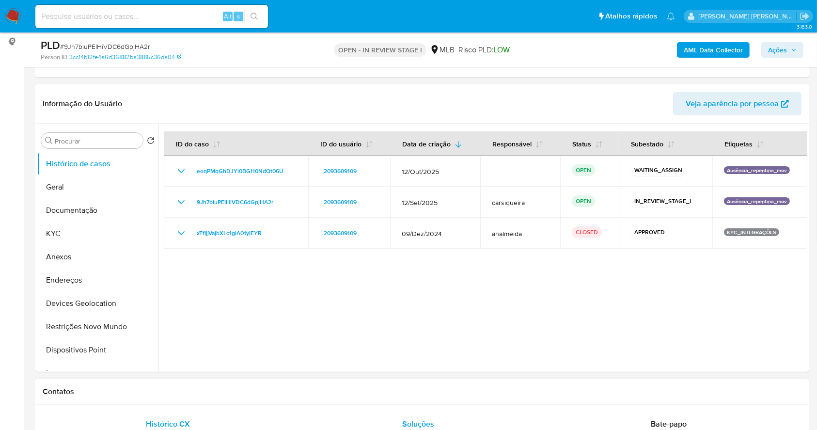
scroll to position [129, 0]
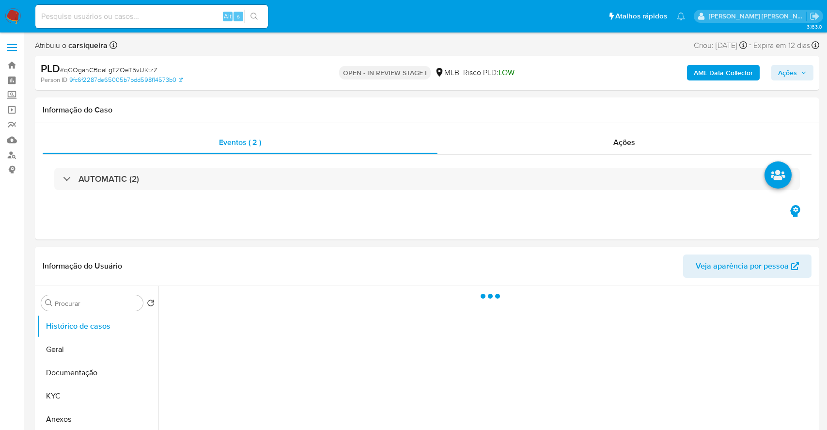
select select "10"
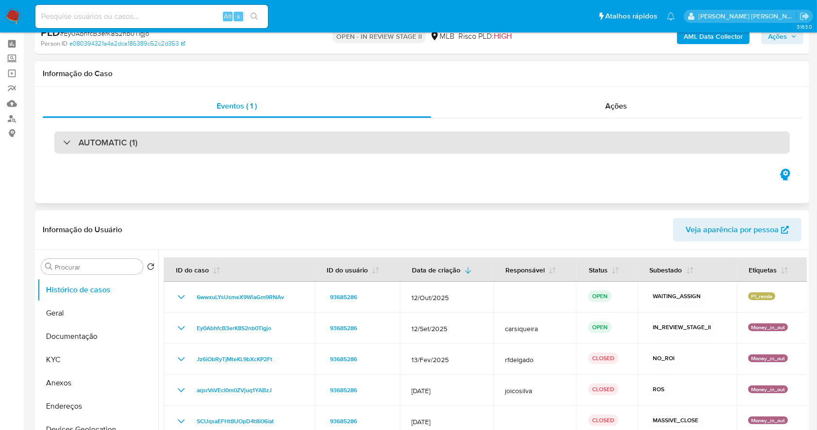
scroll to position [64, 0]
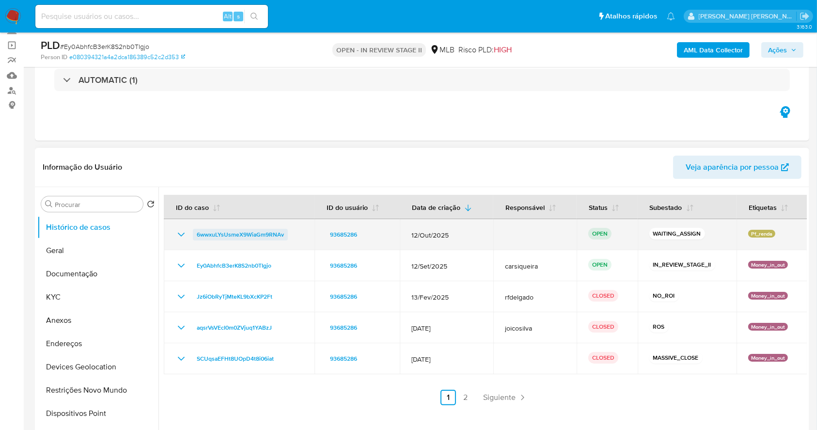
drag, startPoint x: 294, startPoint y: 237, endPoint x: 196, endPoint y: 237, distance: 98.3
click at [196, 237] on div "6wwxuLYsUsmeX9WiaGm9RNAv" at bounding box center [238, 235] width 127 height 12
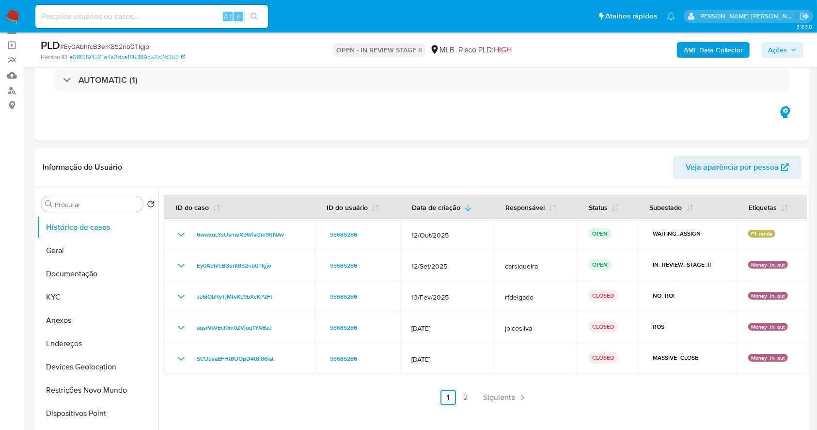
click at [10, 14] on img at bounding box center [13, 16] width 16 height 16
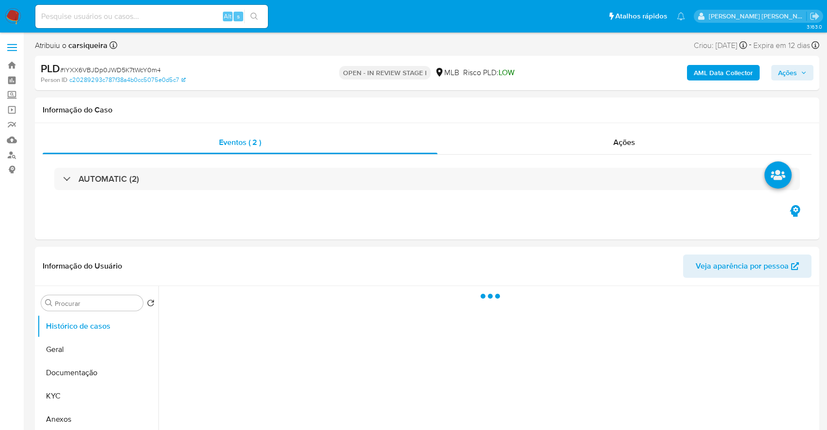
select select "10"
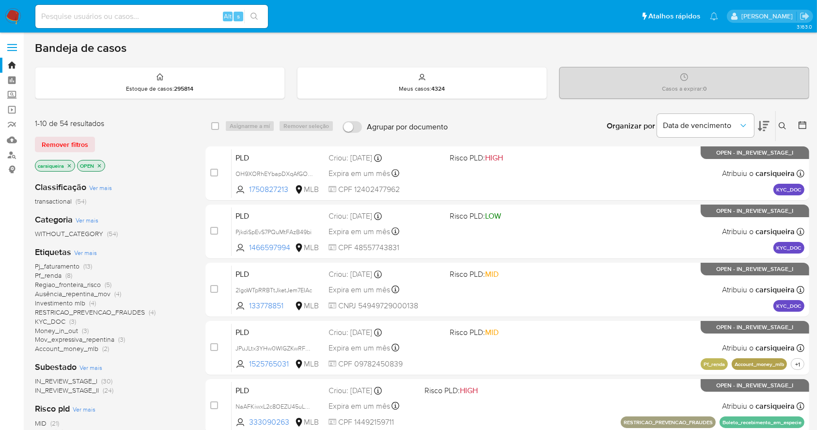
drag, startPoint x: 71, startPoint y: 165, endPoint x: 188, endPoint y: 165, distance: 116.7
click at [71, 165] on icon "close-filter" at bounding box center [69, 166] width 6 height 6
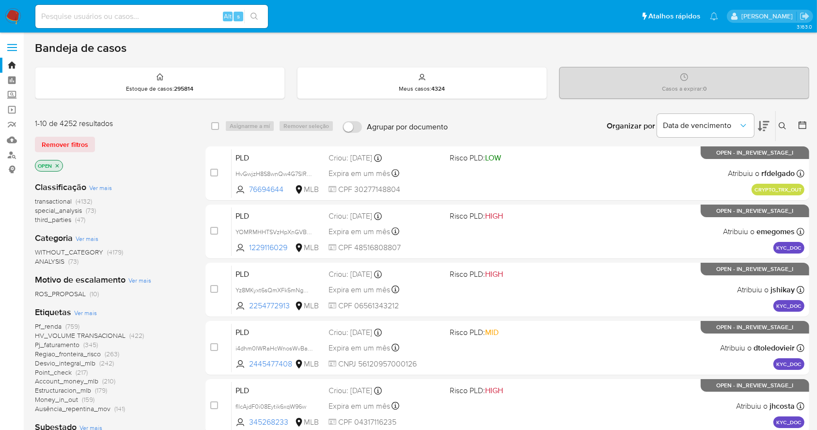
click at [780, 120] on button at bounding box center [783, 126] width 16 height 12
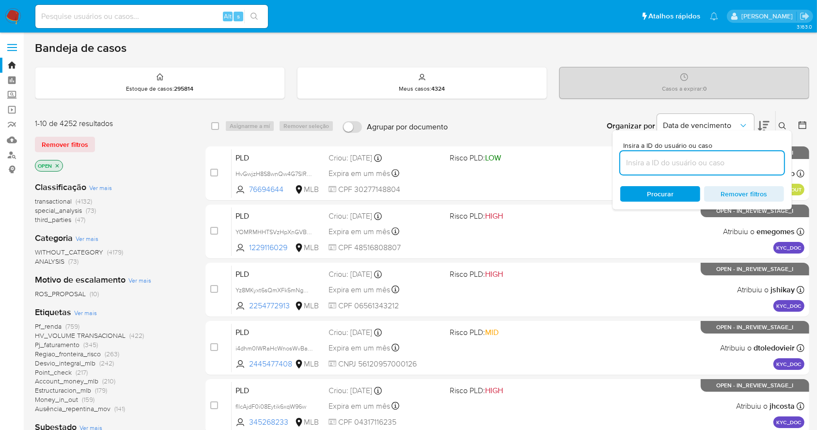
drag, startPoint x: 665, startPoint y: 164, endPoint x: 674, endPoint y: 162, distance: 8.9
click at [665, 164] on input at bounding box center [702, 162] width 164 height 13
type input "6wwxuLYsUsmeX9WiaGm9RNAv"
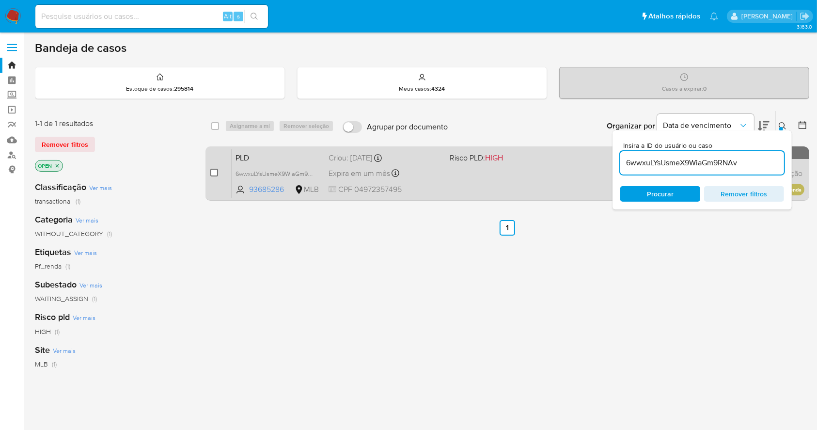
click at [210, 172] on input "checkbox" at bounding box center [214, 173] width 8 height 8
checkbox input "true"
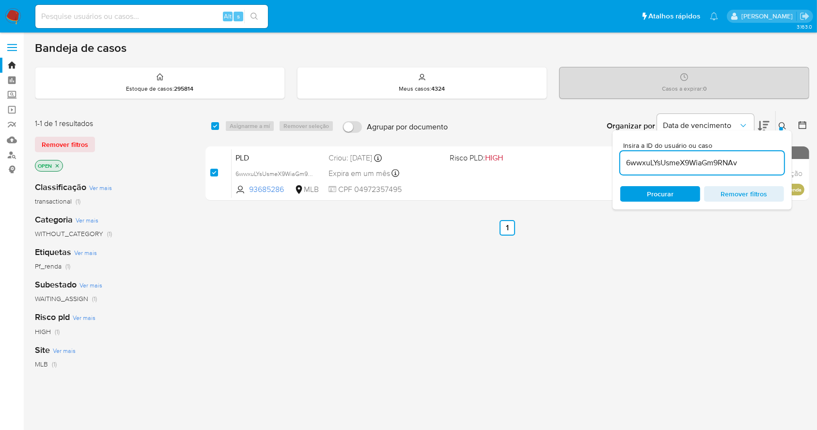
checkbox input "true"
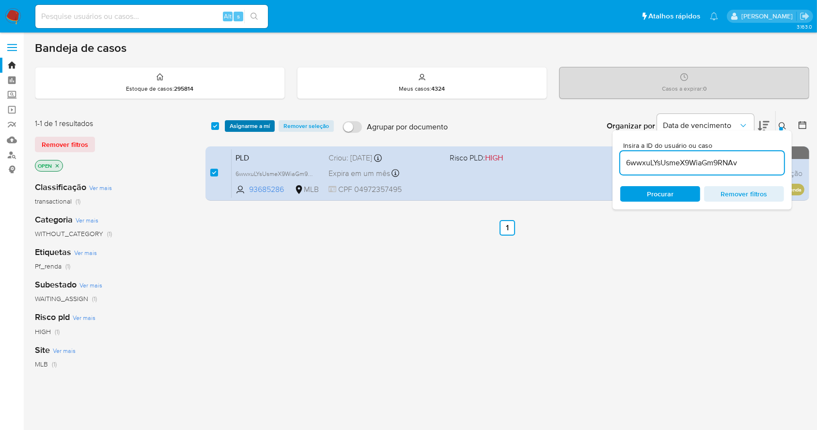
click at [257, 124] on span "Asignarme a mí" at bounding box center [250, 126] width 40 height 10
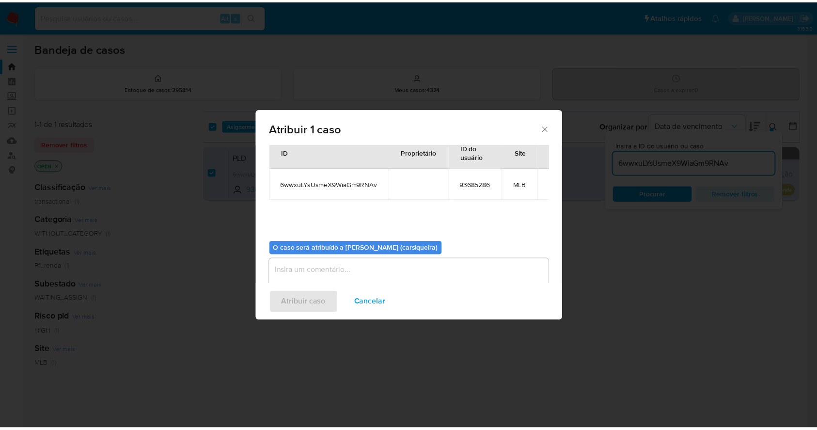
scroll to position [50, 0]
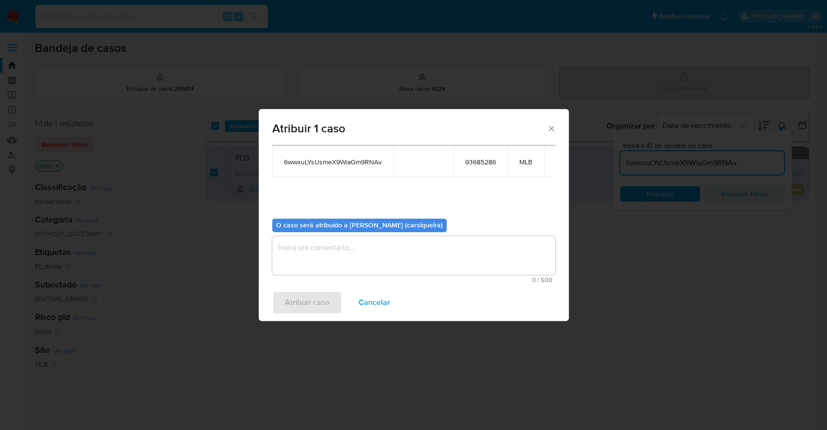
click at [362, 248] on textarea "assign-modal" at bounding box center [413, 255] width 283 height 39
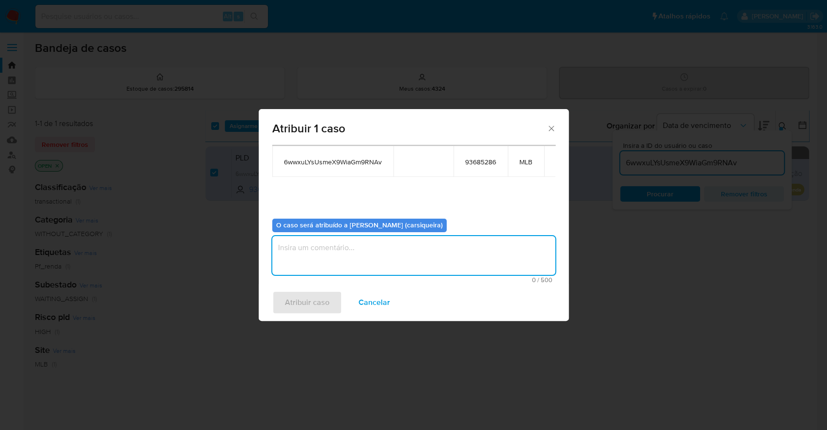
paste textarea "6wwxuLYsUsmeX9WiaGm9RNAv"
type textarea "6wwxuLYsUsmeX9WiaGm9RNAv"
click at [317, 309] on span "Atribuir caso" at bounding box center [307, 302] width 45 height 21
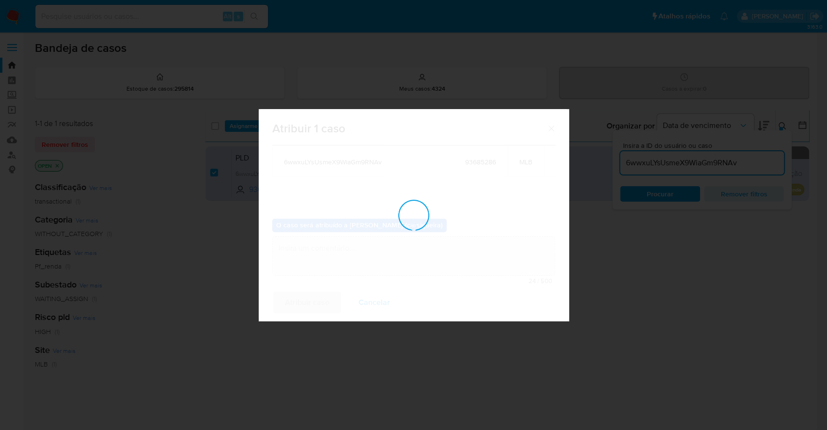
checkbox input "false"
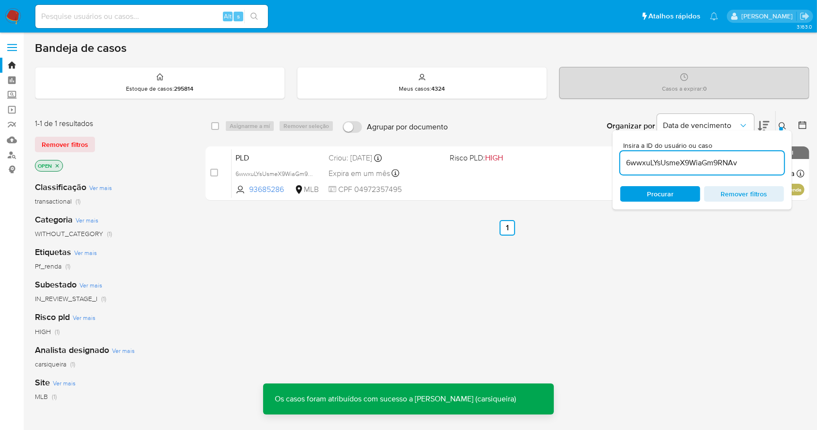
click at [105, 14] on input at bounding box center [151, 16] width 232 height 13
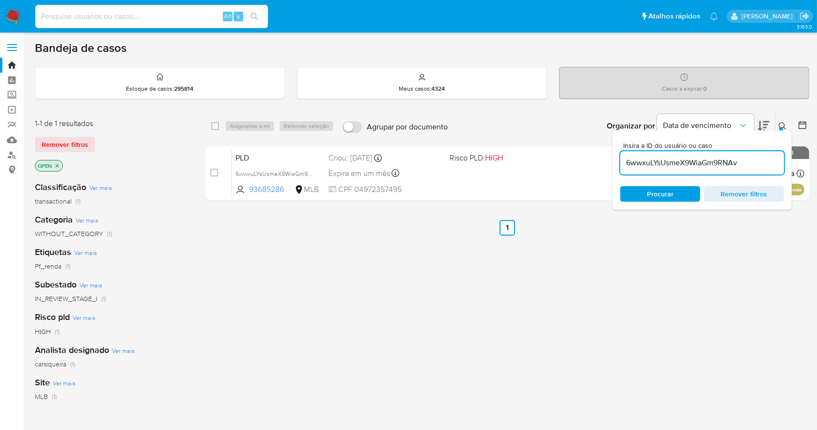
paste input "6wwxuLYsUsmeX9WiaGm9RNAv"
type input "6wwxuLYsUsmeX9WiaGm9RNAv"
click at [253, 14] on icon "search-icon" at bounding box center [254, 17] width 8 height 8
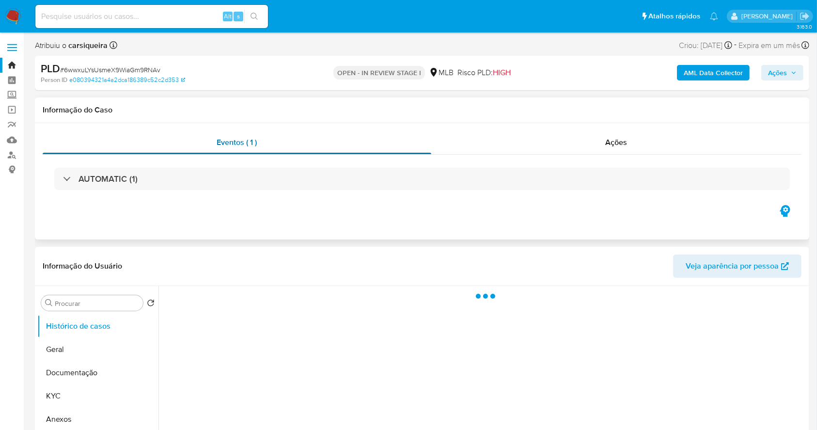
select select "10"
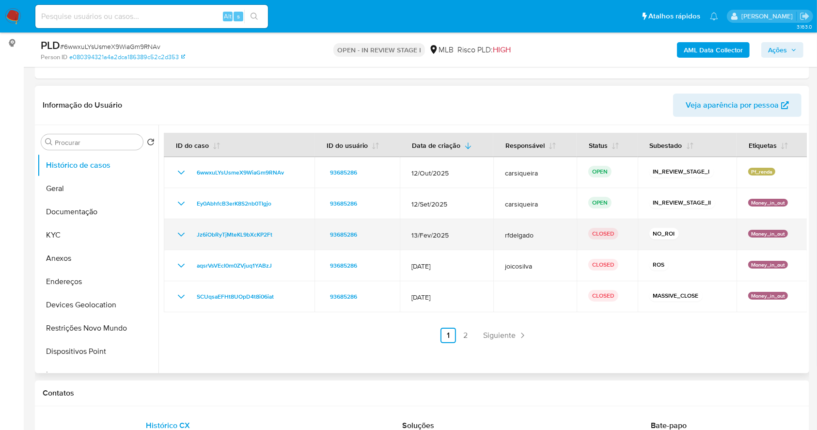
scroll to position [129, 0]
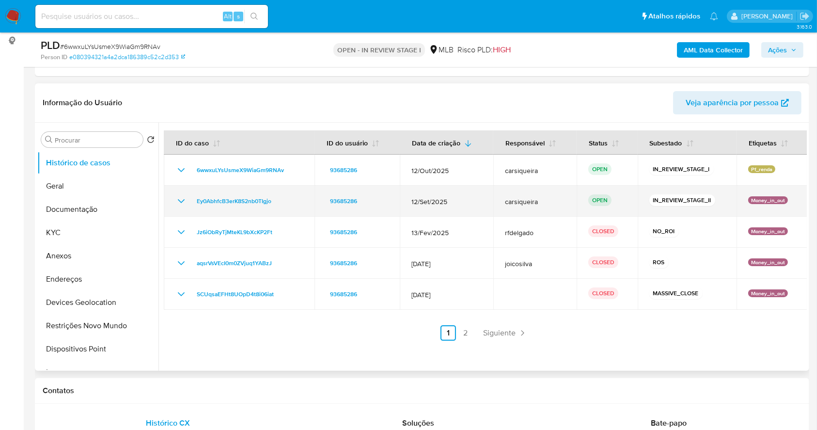
drag, startPoint x: 285, startPoint y: 199, endPoint x: 177, endPoint y: 201, distance: 108.0
click at [177, 201] on div "Ey0AbhfcB3erK8S2nb0TIgjo" at bounding box center [238, 201] width 127 height 12
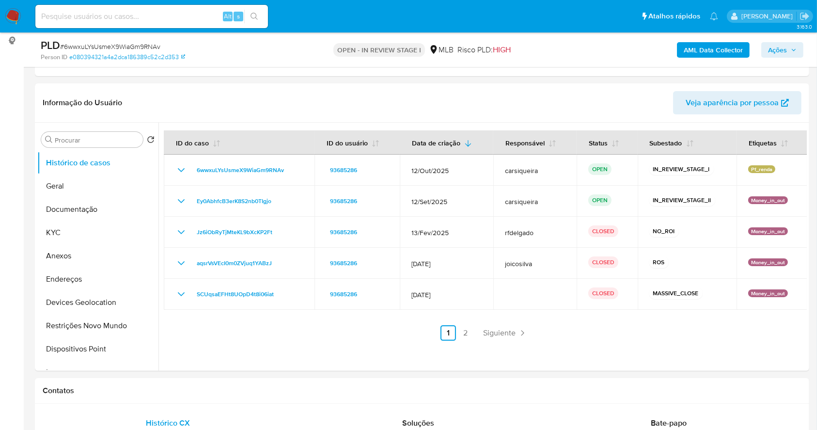
click at [768, 51] on span "Ações" at bounding box center [777, 49] width 19 height 15
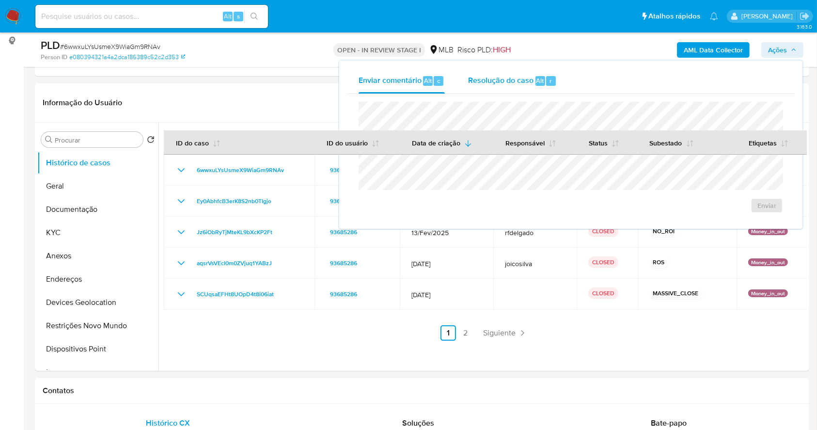
click at [520, 82] on span "Resolução do caso" at bounding box center [500, 80] width 65 height 11
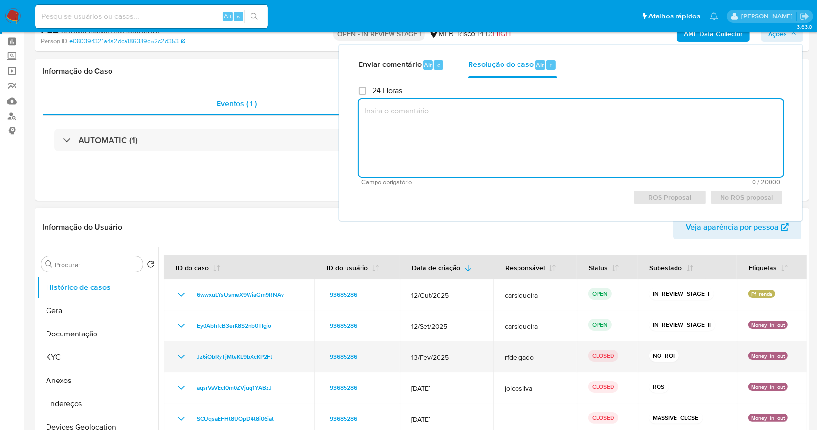
scroll to position [0, 0]
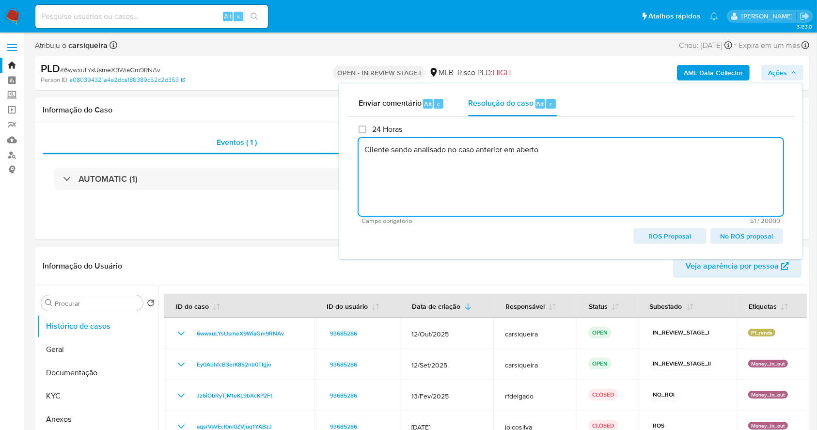
paste textarea "Ey0AbhfcB3erK8S2nb0TIgjo"
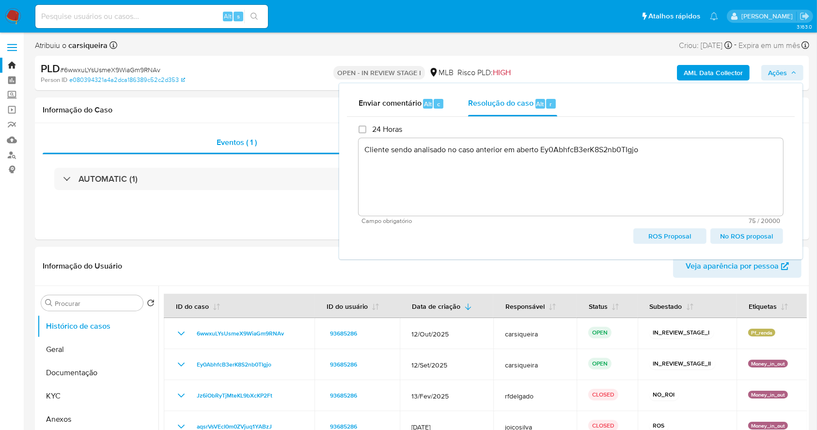
click at [766, 235] on span "No ROS proposal" at bounding box center [746, 236] width 59 height 14
type textarea "Cliente sendo analisado no caso anterior em aberto Ey0AbhfcB3erK8S2nb0TIgjo"
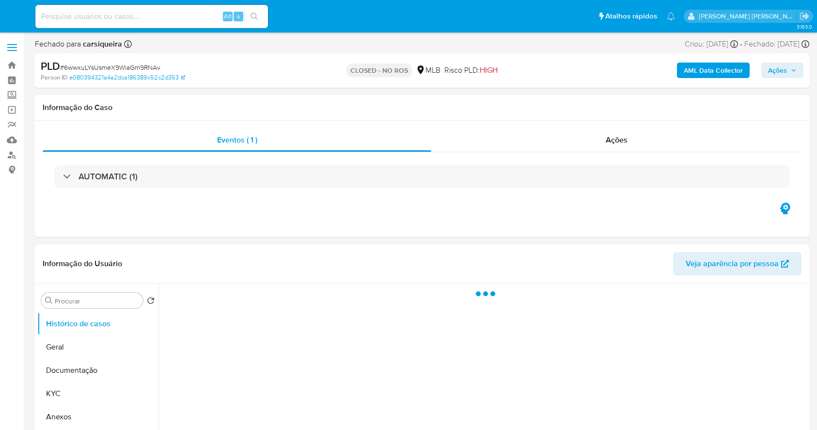
select select "10"
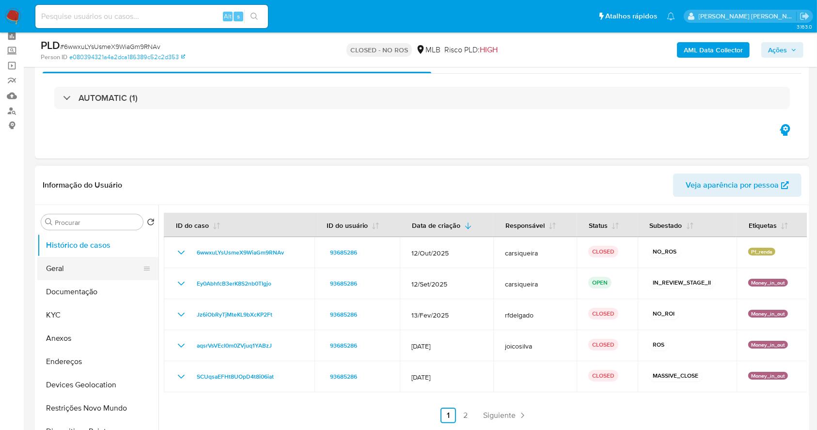
scroll to position [64, 0]
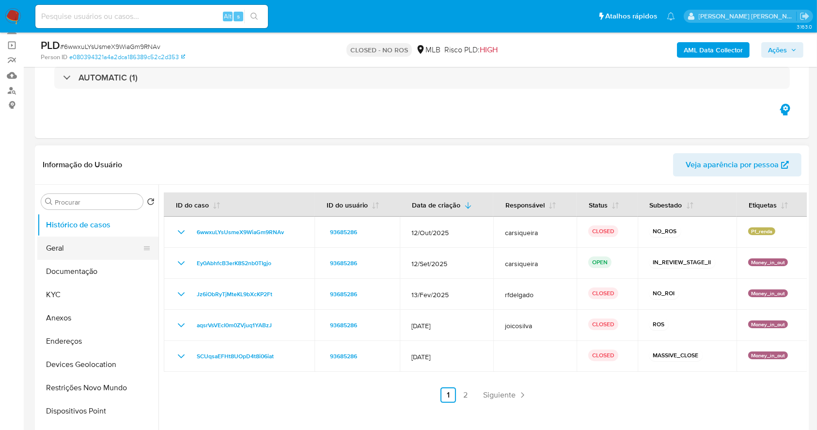
click at [100, 247] on button "Geral" at bounding box center [93, 247] width 113 height 23
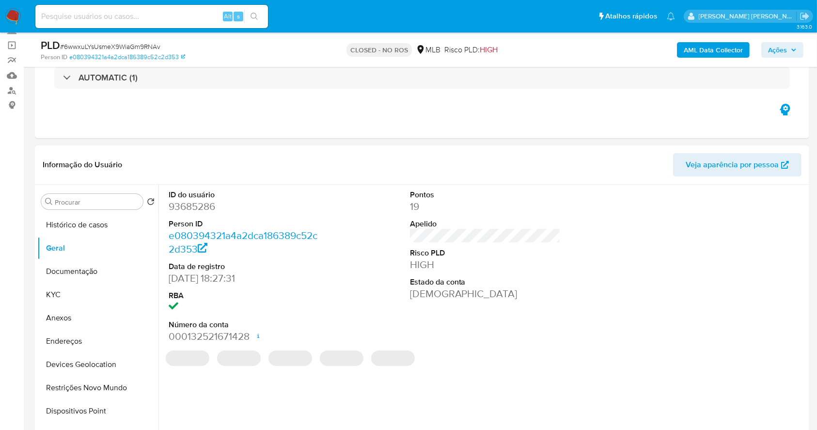
click at [194, 203] on dd "93685286" at bounding box center [244, 207] width 151 height 14
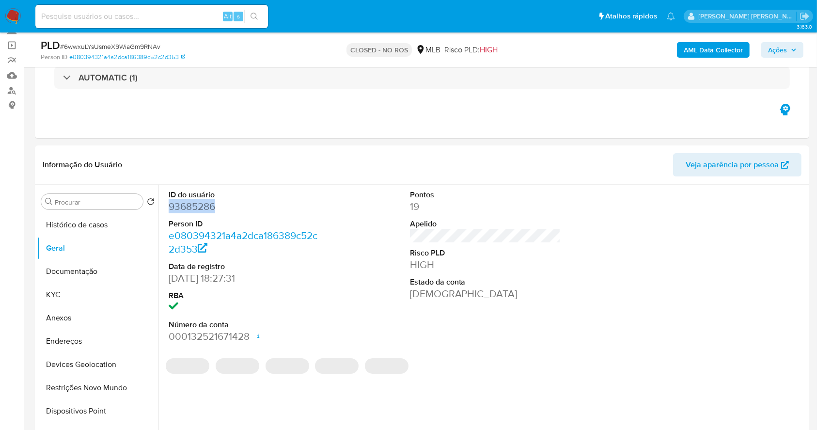
copy dd "93685286"
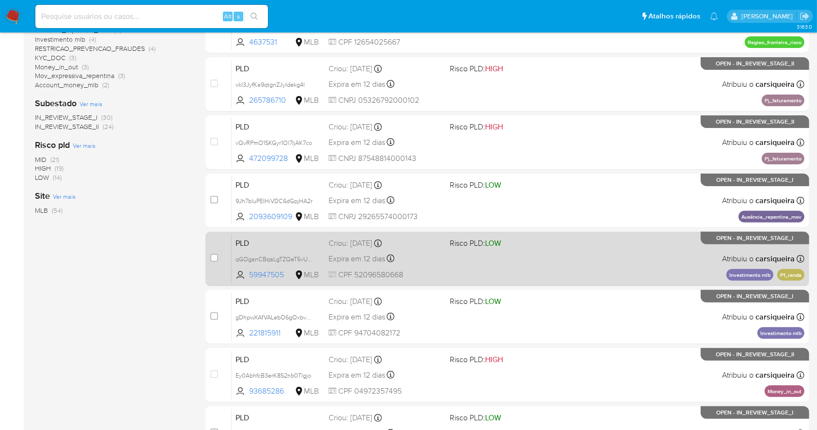
scroll to position [369, 0]
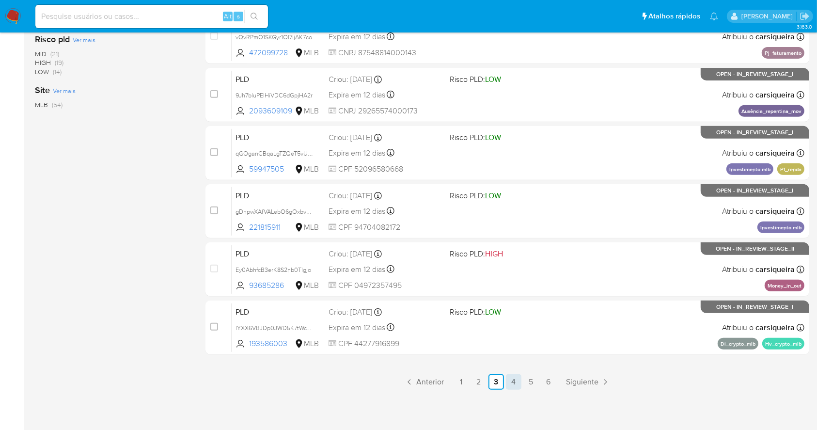
click at [513, 381] on link "4" at bounding box center [513, 381] width 15 height 15
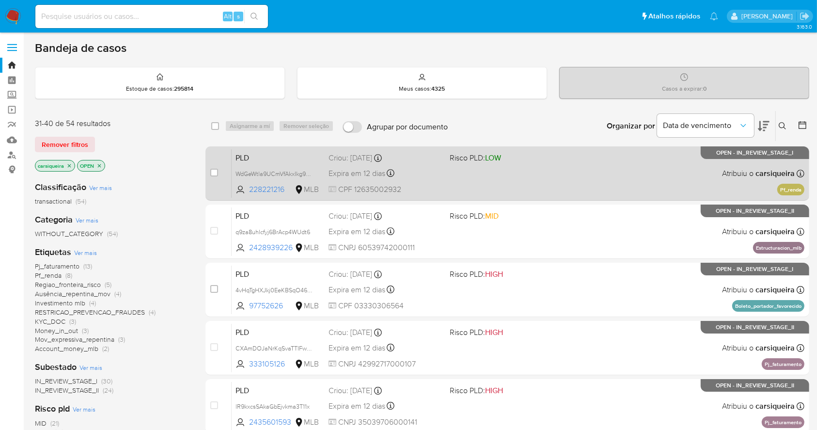
click at [570, 170] on div "PLD WdGeWtla9UCmVfAkxIkg9pgS 228221216 MLB Risco PLD: LOW Criou: 12/09/2025 Cri…" at bounding box center [518, 173] width 572 height 49
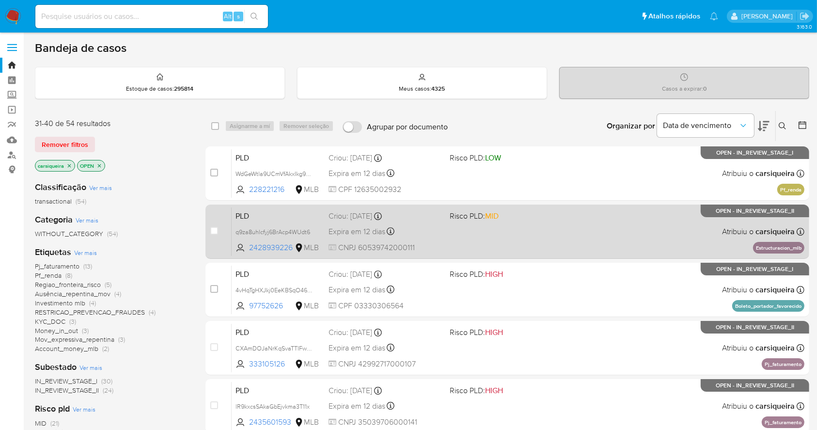
click at [566, 243] on div "PLD q9za8uhlcfyj6BrAcp4WUdt6 2428939226 MLB Risco PLD: MID Criou: 12/09/2025 Cr…" at bounding box center [518, 231] width 572 height 49
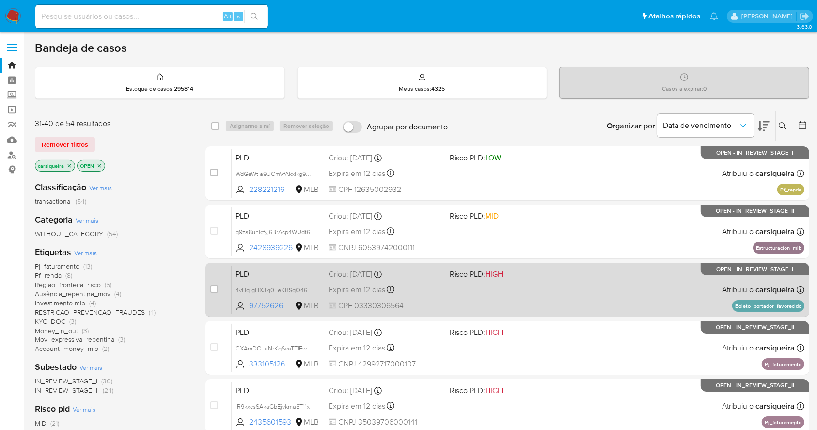
click at [586, 276] on div "PLD 4vHqTgHXJkj0EeKBSqO46pSp 97752626 MLB Risco PLD: HIGH Criou: 12/09/2025 Cri…" at bounding box center [518, 289] width 572 height 49
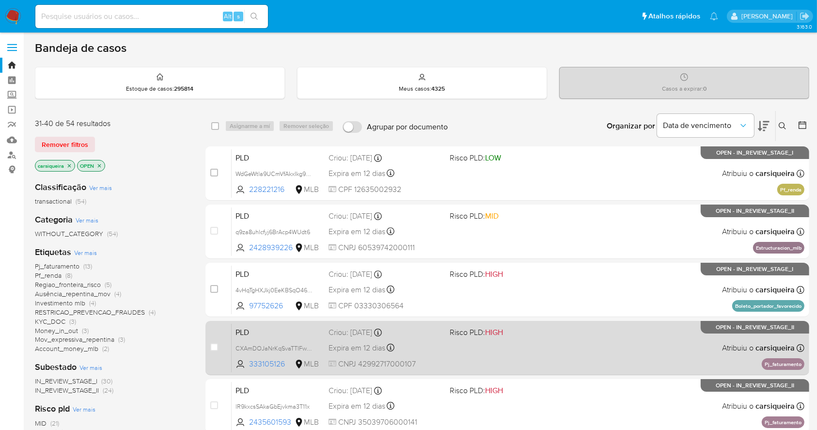
click at [549, 335] on span "Risco PLD: HIGH" at bounding box center [505, 331] width 113 height 13
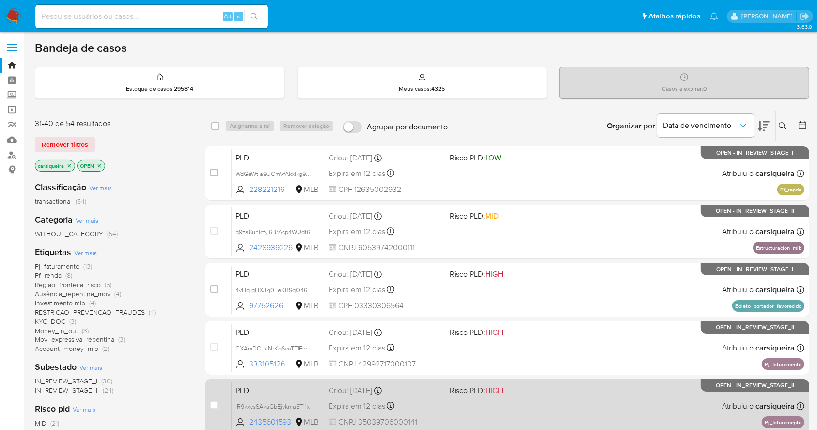
click at [561, 400] on div "PLD lR9kxcsSAkaGbEjvkma3T11x 2435601593 MLB Risco PLD: HIGH Criou: 12/09/2025 C…" at bounding box center [518, 405] width 572 height 49
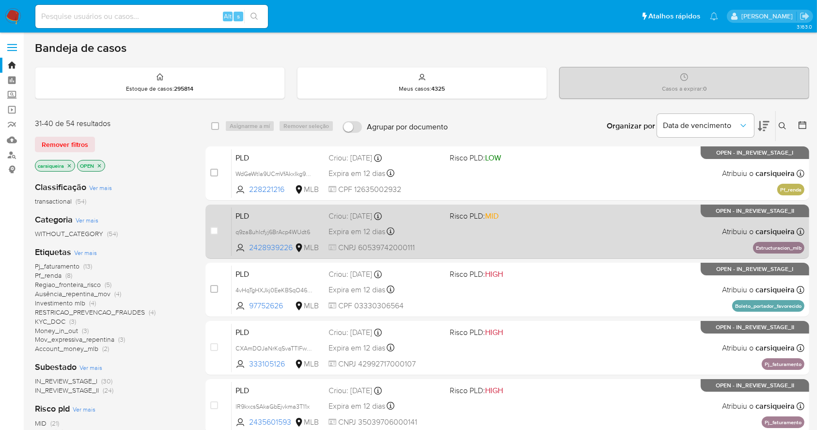
scroll to position [369, 0]
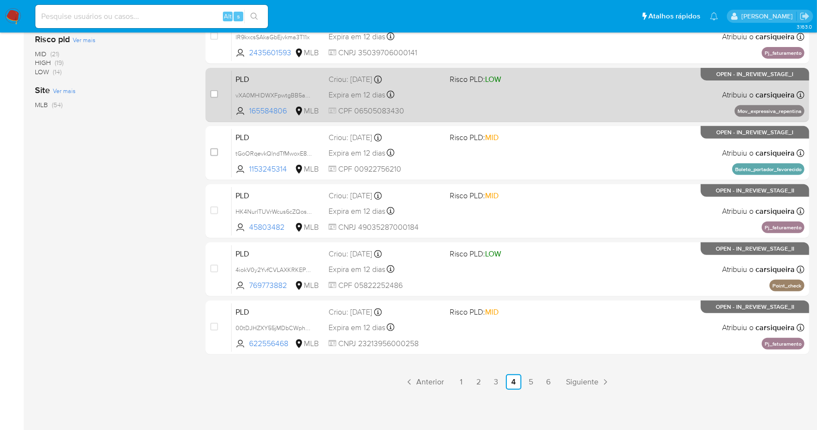
click at [576, 99] on div "PLD vXA0MHlDWXFpwtgBB5aQgE3P 165584806 MLB Risco PLD: LOW Criou: 12/09/2025 Cri…" at bounding box center [518, 94] width 572 height 49
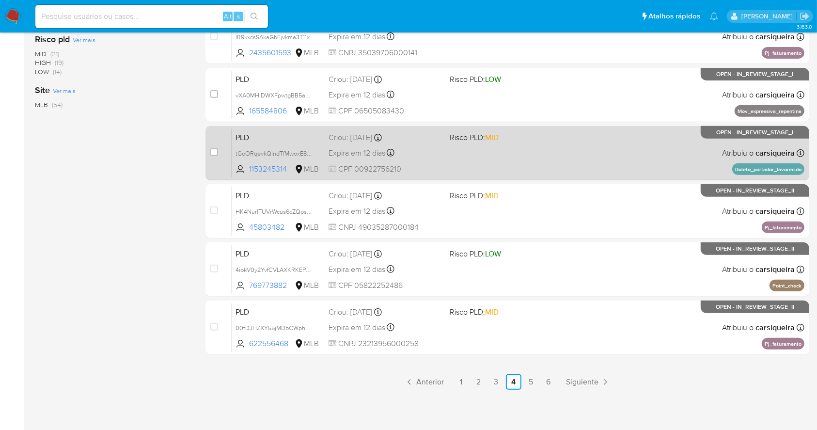
click at [539, 159] on div "PLD tGoORqevkQlndTfMwoxE8cG6 1153245314 MLB Risco PLD: MID Criou: 12/09/2025 Cr…" at bounding box center [518, 152] width 572 height 49
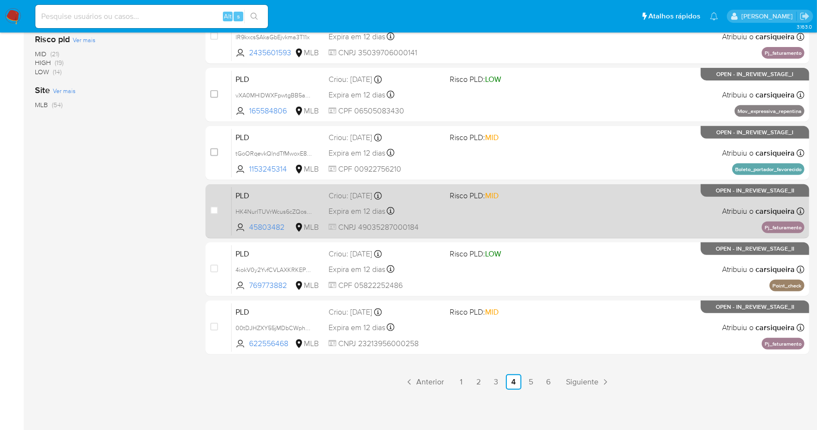
click at [514, 207] on div "PLD HK4NurlTUVrWcus6cZQosE02 45803482 MLB Risco PLD: MID Criou: 12/09/2025 Crio…" at bounding box center [518, 210] width 572 height 49
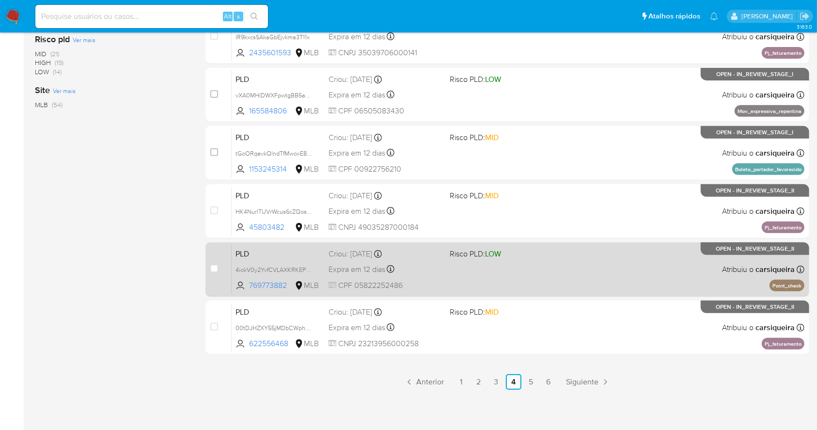
click at [622, 258] on div "PLD 4iokV0y2YvfCVLAXKRKEPREu 769773882 MLB Risco PLD: LOW Criou: 12/09/2025 Cri…" at bounding box center [518, 269] width 572 height 49
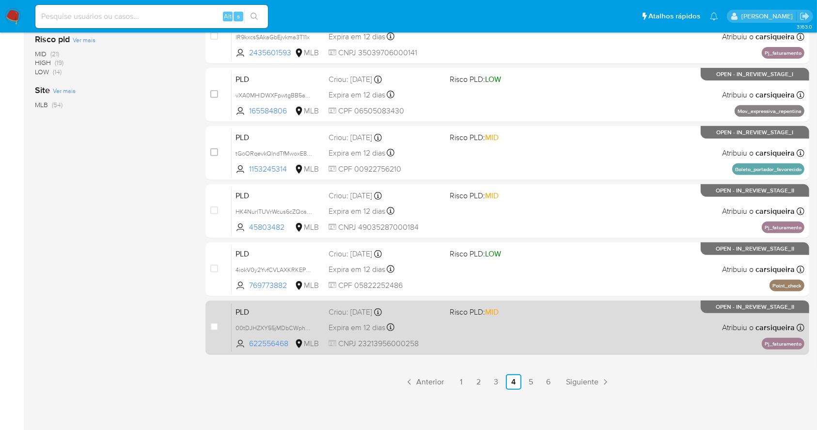
click at [619, 312] on div "PLD 00tDJHZXY55jMDbCWphcw9xe 622556468 MLB Risco PLD: MID Criou: 12/09/2025 Cri…" at bounding box center [518, 327] width 572 height 49
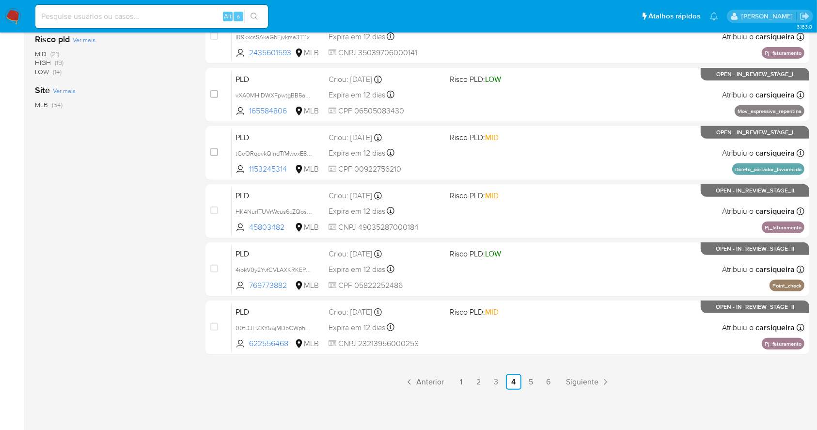
click at [533, 390] on div "3.163.0" at bounding box center [422, 47] width 774 height 755
click at [527, 378] on link "5" at bounding box center [530, 381] width 15 height 15
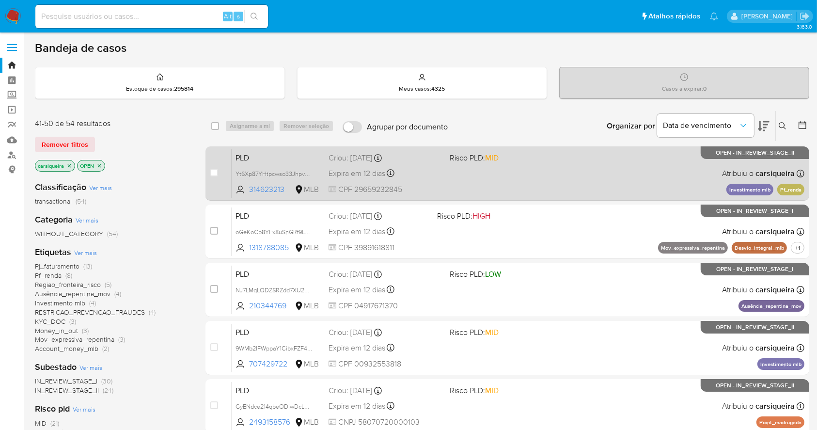
click at [540, 155] on span "Risco PLD: MID" at bounding box center [505, 157] width 113 height 13
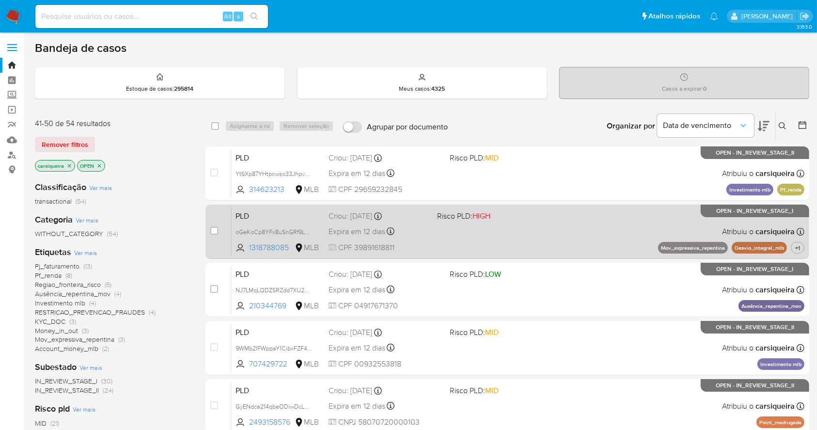
click at [532, 236] on div "PLD oGeKoCp8YFx8uSnGRf9LB8rR 1318788085 MLB Risco PLD: HIGH Criou: 12/09/2025 C…" at bounding box center [518, 231] width 572 height 49
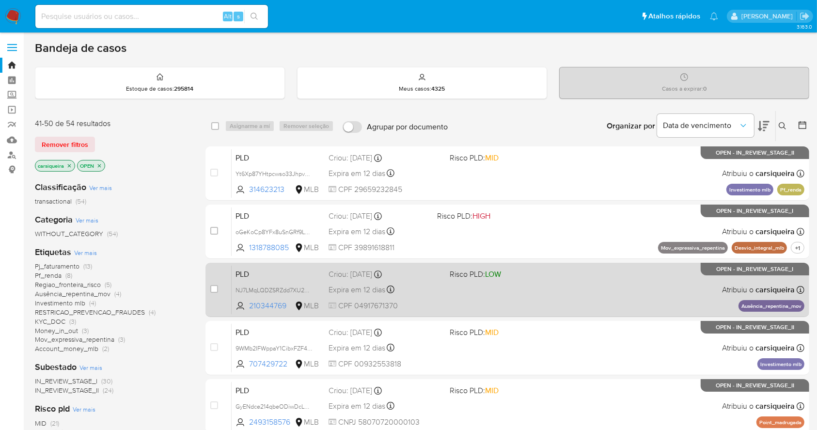
click at [569, 295] on div "PLD NJ7LMqLQDZSRZdd7XU2BWhVe 210344769 MLB Risco PLD: LOW Criou: 12/09/2025 Cri…" at bounding box center [518, 289] width 572 height 49
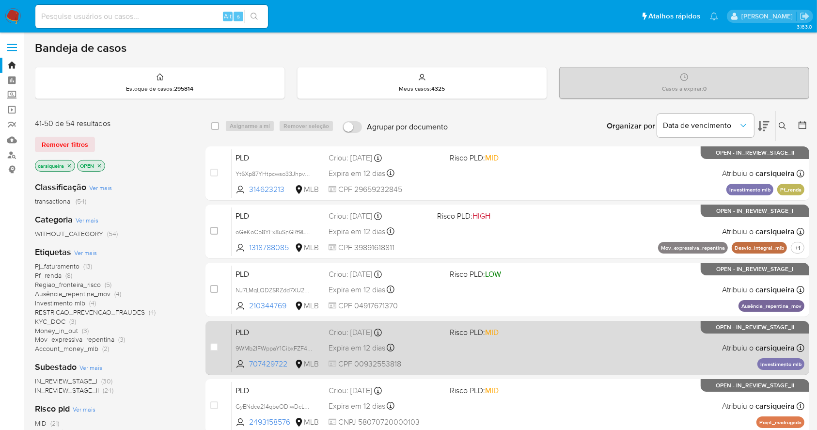
click at [532, 361] on div "PLD 9WMb2IFWppaY1CibxFZF4gVx 707429722 MLB Risco PLD: MID Criou: 12/09/2025 Cri…" at bounding box center [518, 347] width 572 height 49
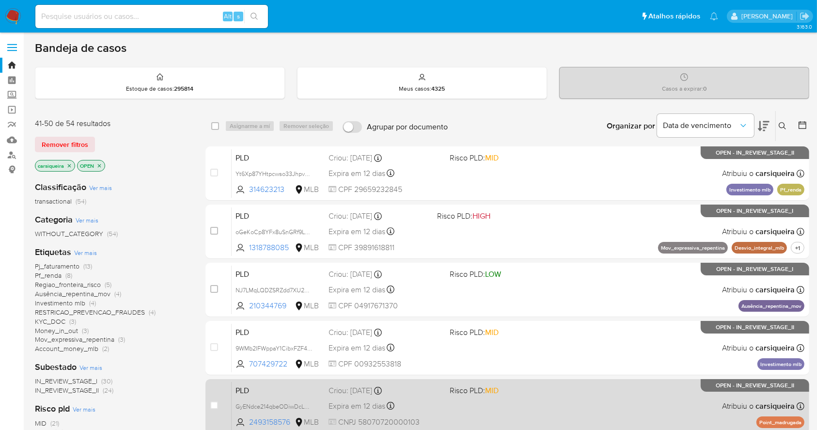
click at [539, 404] on span at bounding box center [505, 405] width 113 height 2
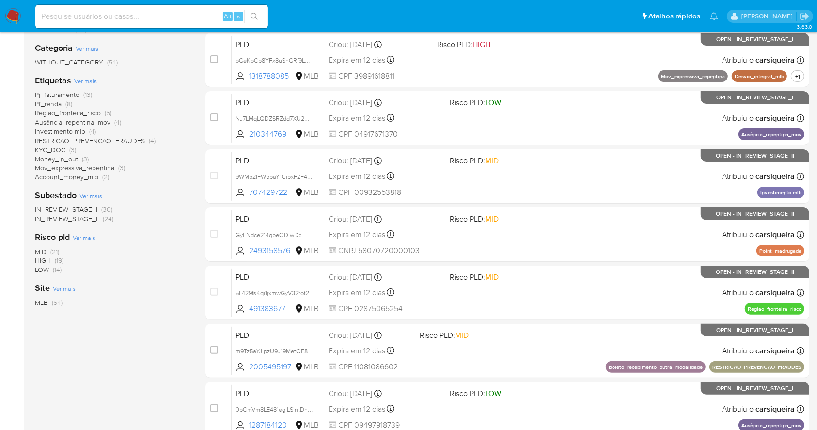
scroll to position [369, 0]
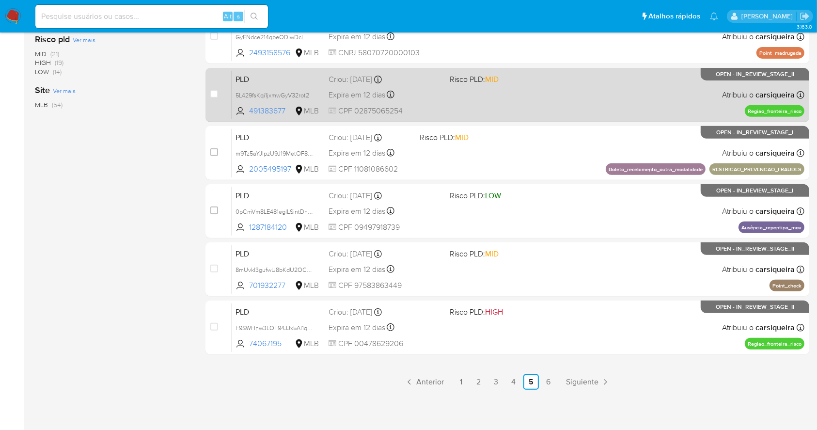
click at [502, 101] on div "PLD 5L429fsKqi1jxmwGyV32rot2 491383677 MLB Risco PLD: MID Criou: 12/09/2025 Cri…" at bounding box center [518, 94] width 572 height 49
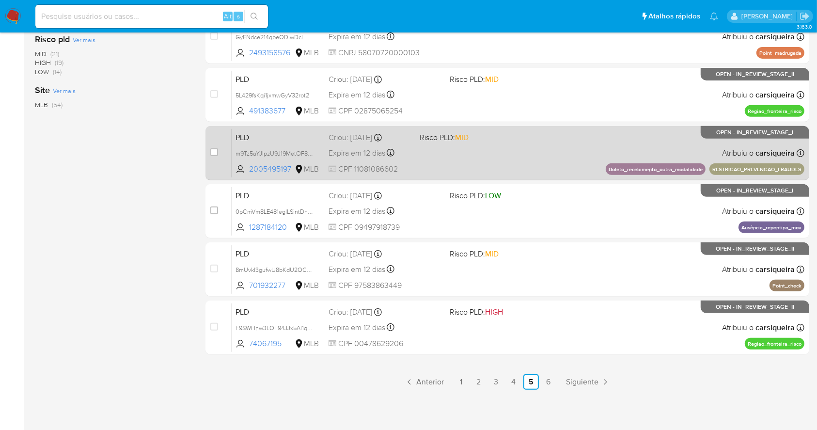
click at [474, 141] on div "PLD m9Tz5aYJlpzU9J19MetOF8ex 2005495197 MLB Risco PLD: MID Criou: 12/09/2025 Cr…" at bounding box center [518, 152] width 572 height 49
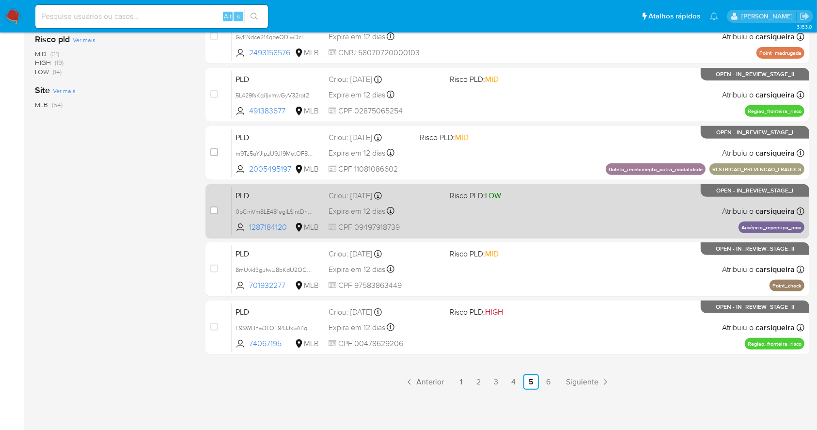
click at [501, 194] on span "LOW" at bounding box center [493, 195] width 16 height 11
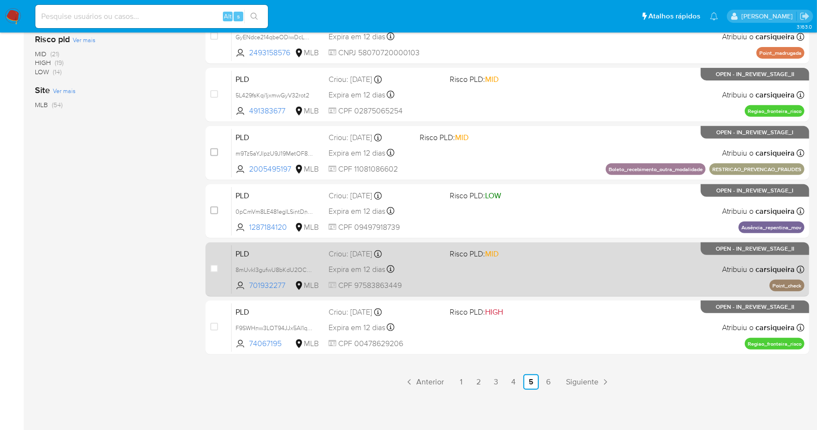
click at [520, 257] on span "Risco PLD: MID" at bounding box center [505, 253] width 113 height 13
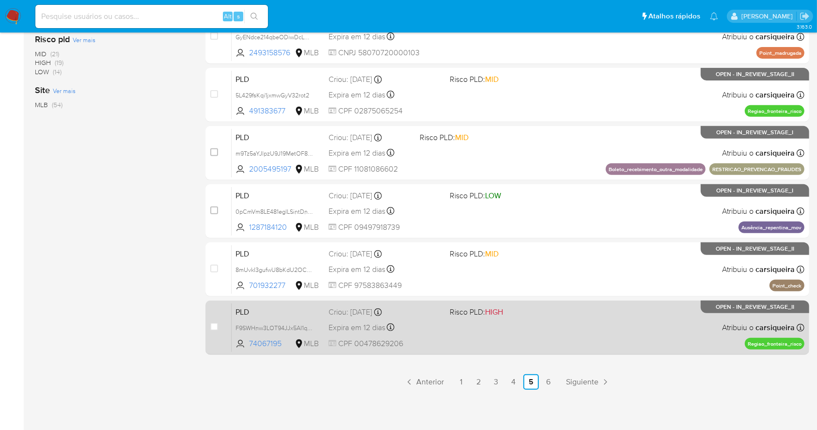
click at [520, 331] on div "PLD F9SWHnw3LOT94JJx5AI1qB0r 74067195 MLB Risco PLD: HIGH Criou: 12/09/2025 Cri…" at bounding box center [518, 327] width 572 height 49
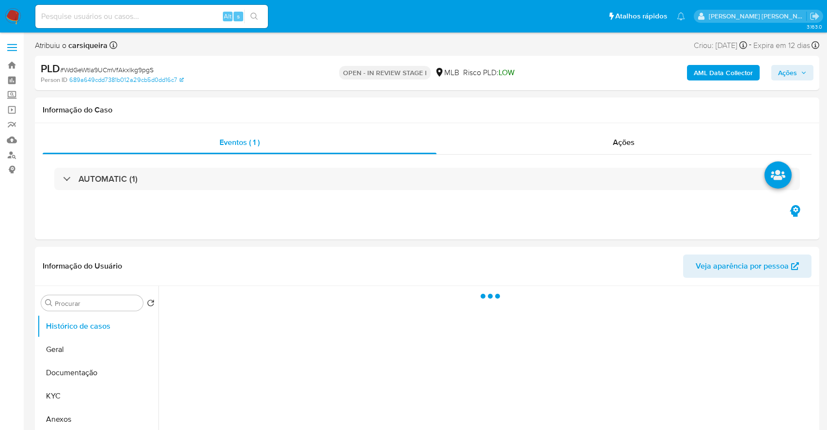
select select "10"
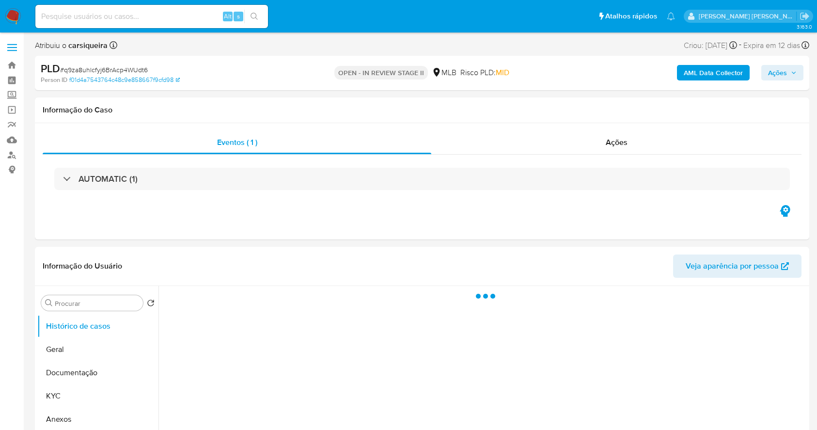
select select "10"
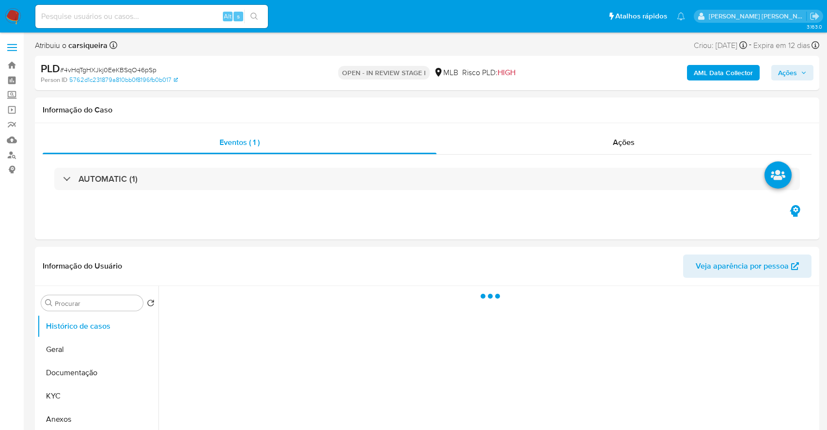
select select "10"
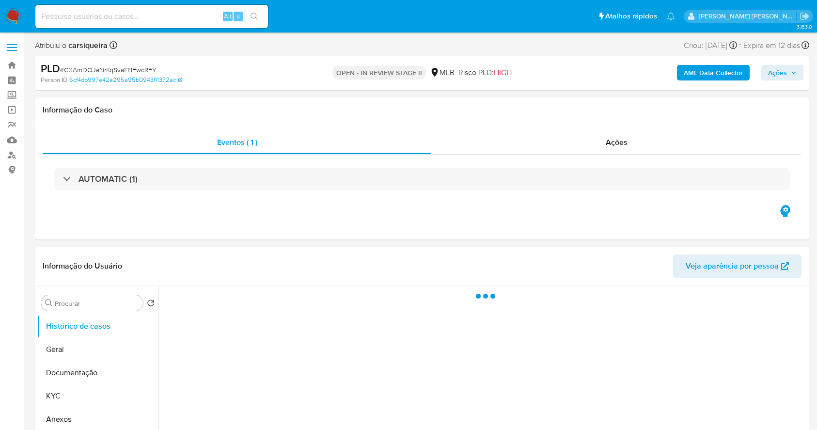
select select "10"
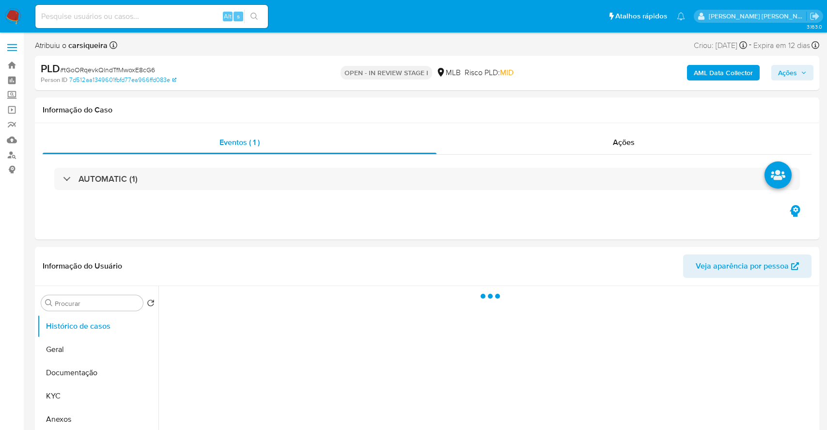
select select "10"
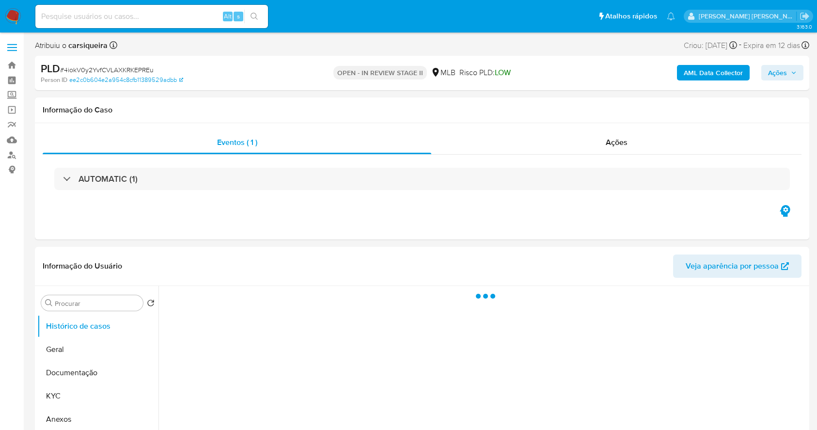
select select "10"
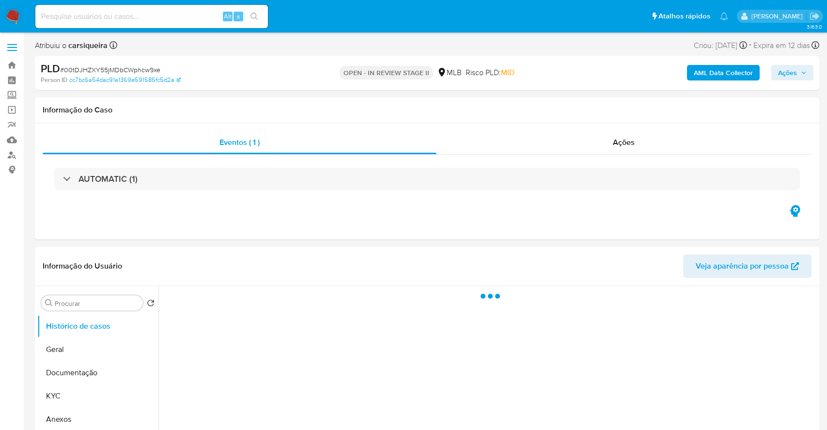
select select "10"
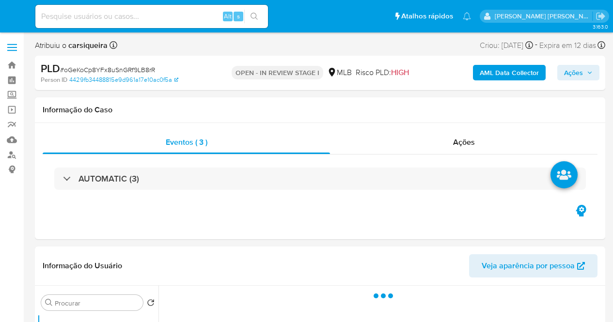
select select "10"
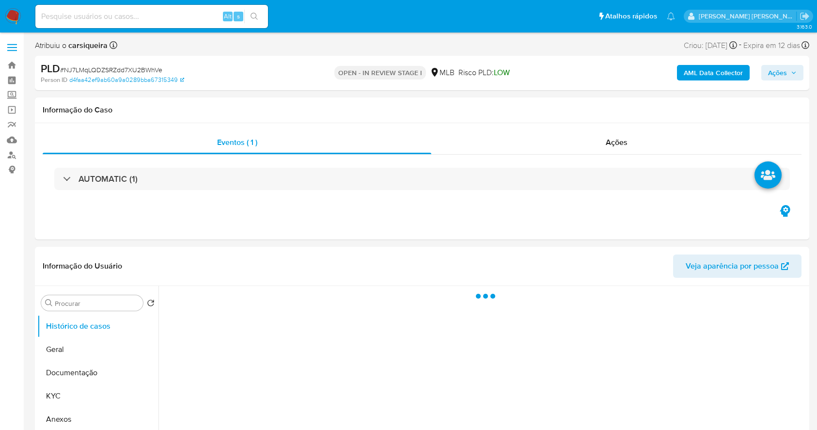
select select "10"
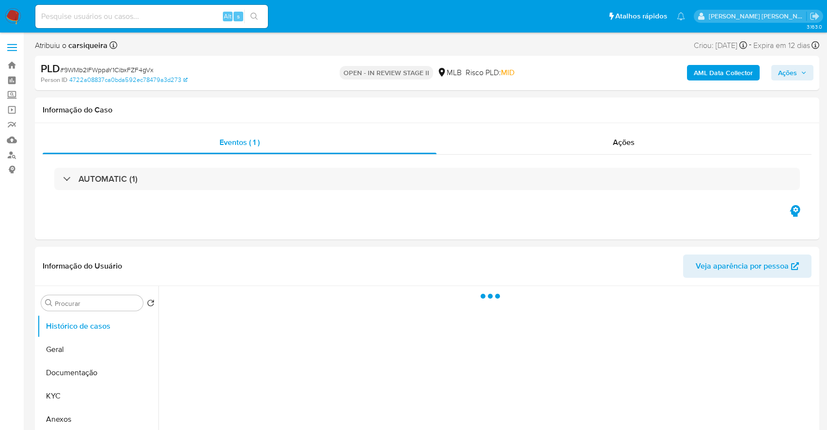
select select "10"
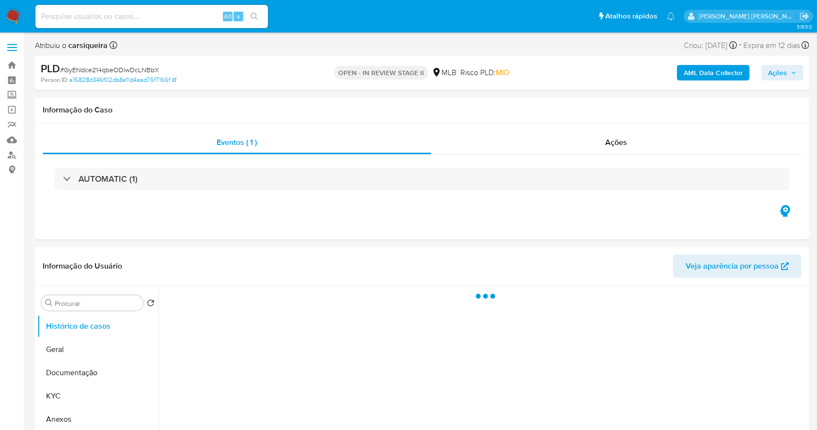
select select "10"
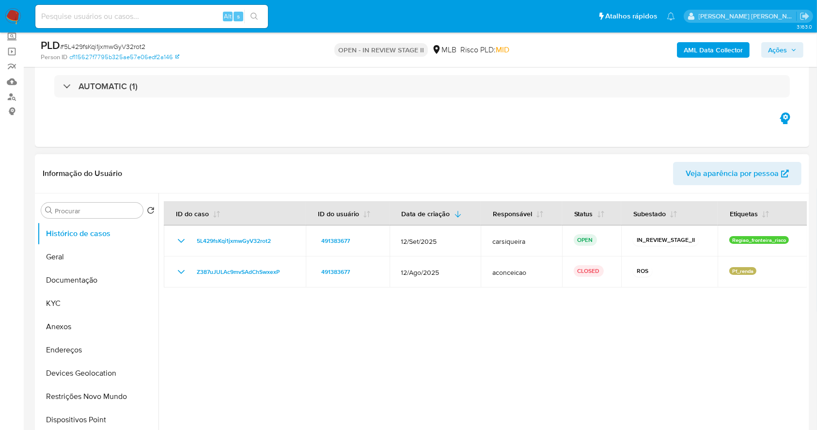
scroll to position [129, 0]
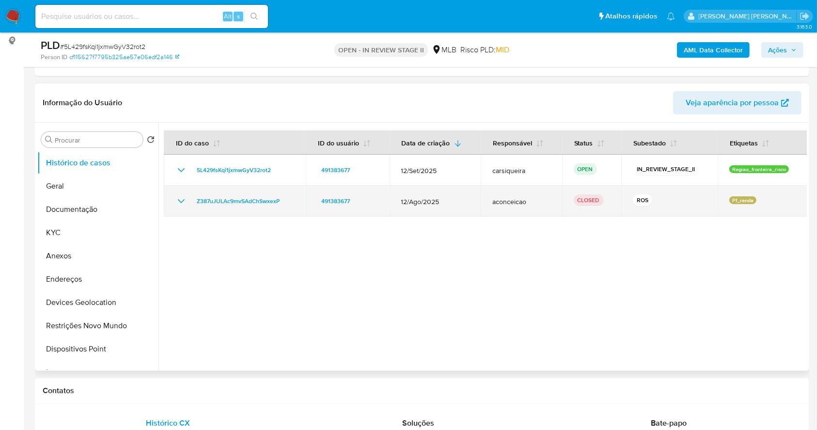
click at [183, 201] on icon "Mostrar/Ocultar" at bounding box center [181, 201] width 12 height 12
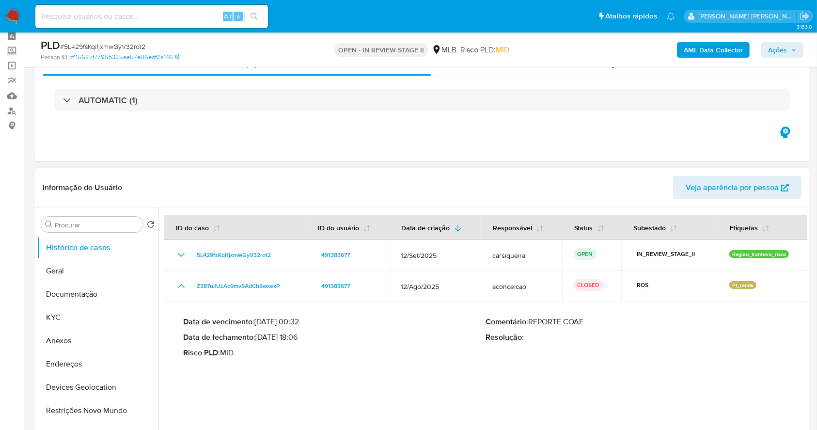
scroll to position [64, 0]
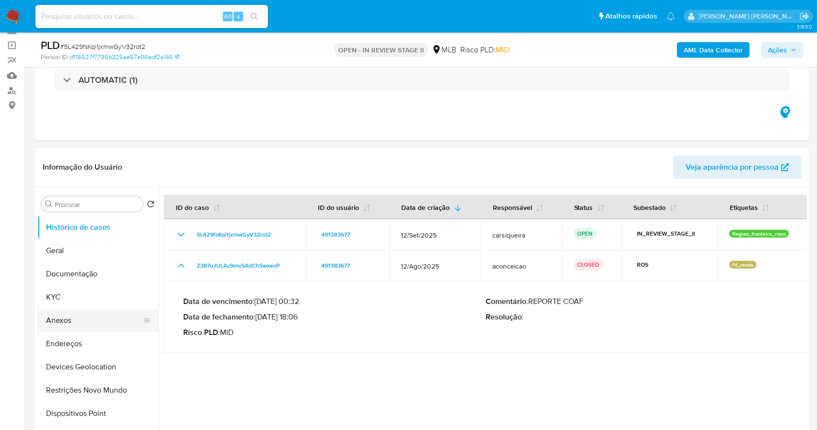
click at [63, 317] on button "Anexos" at bounding box center [93, 320] width 113 height 23
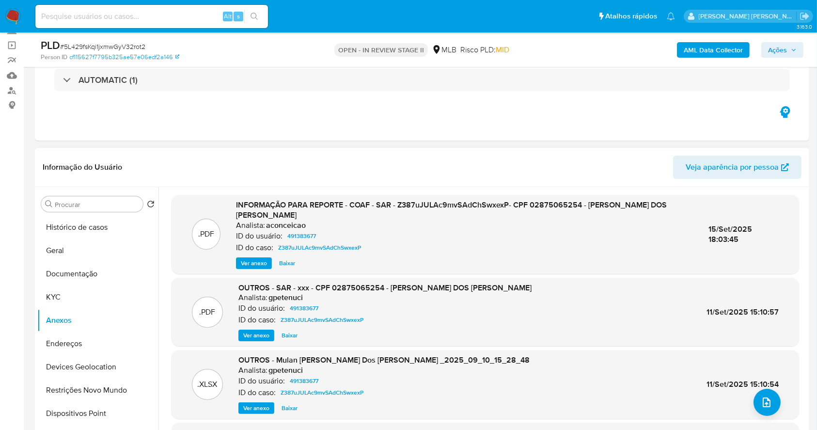
click at [245, 263] on span "Ver anexo" at bounding box center [254, 263] width 26 height 10
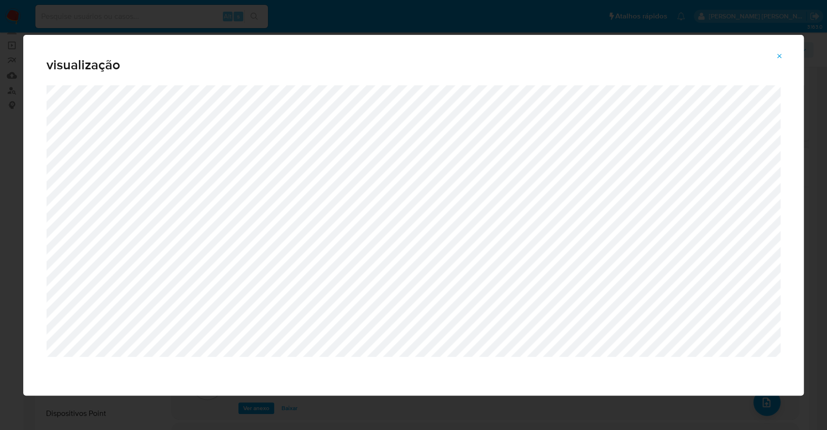
click at [776, 60] on icon "Attachment preview" at bounding box center [779, 56] width 8 height 8
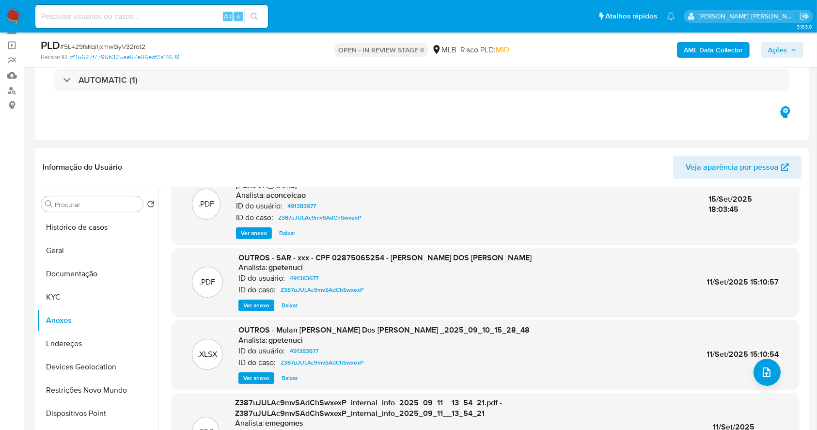
scroll to position [102, 0]
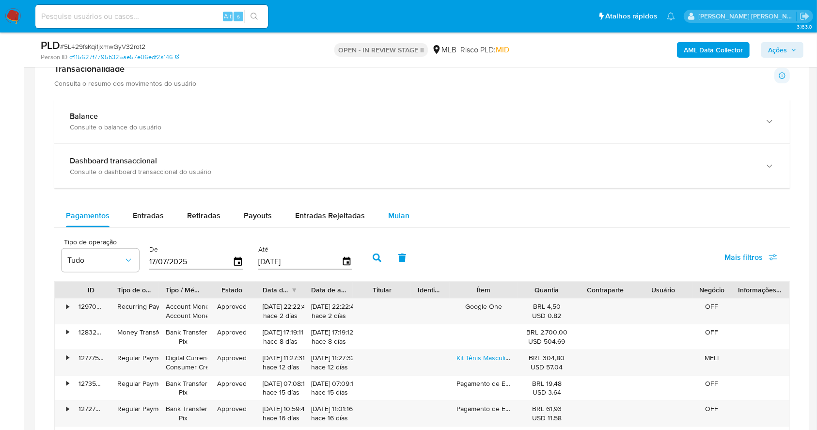
click at [391, 217] on span "Mulan" at bounding box center [398, 215] width 21 height 11
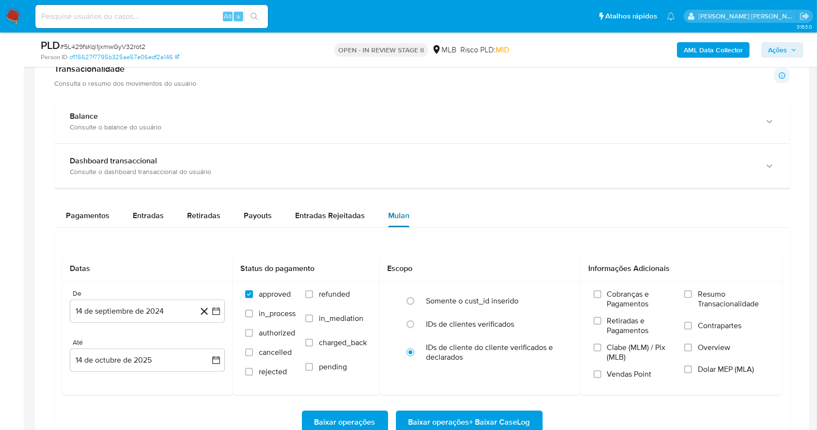
scroll to position [839, 0]
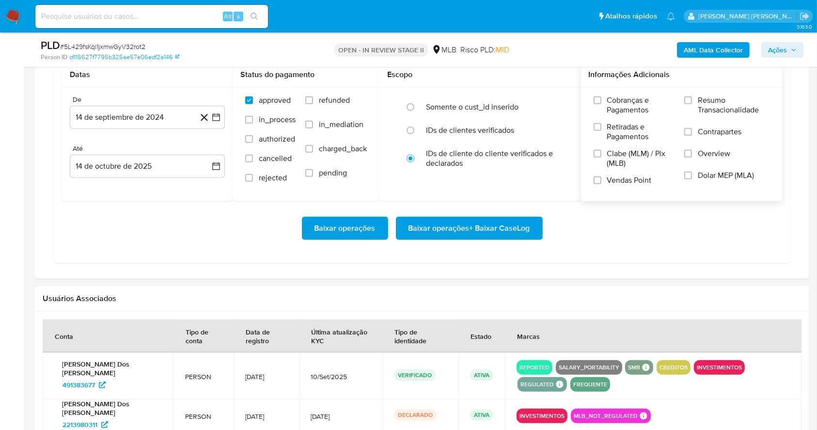
drag, startPoint x: 690, startPoint y: 97, endPoint x: 678, endPoint y: 116, distance: 22.3
click at [690, 97] on input "Resumo Transacionalidade" at bounding box center [688, 100] width 8 height 8
drag, startPoint x: 599, startPoint y: 179, endPoint x: 290, endPoint y: 160, distance: 310.0
click at [599, 179] on input "Vendas Point" at bounding box center [597, 180] width 8 height 8
click at [219, 112] on icon "button" at bounding box center [216, 117] width 10 height 10
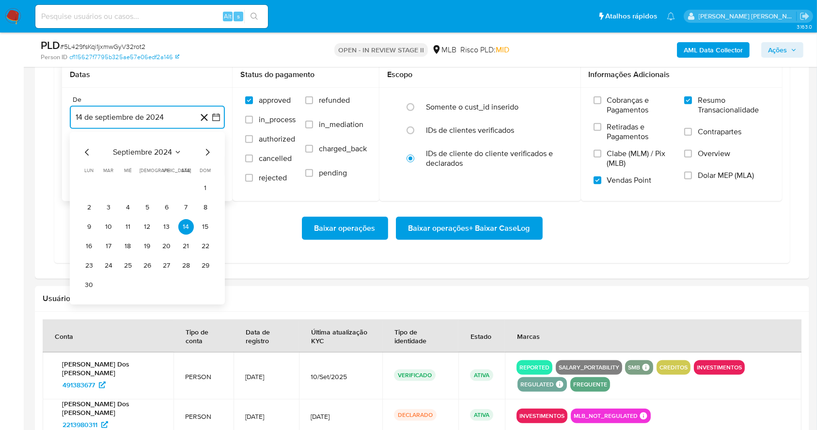
click at [207, 150] on icon "Mes siguiente" at bounding box center [208, 152] width 4 height 7
click at [207, 149] on icon "Mes siguiente" at bounding box center [207, 152] width 12 height 12
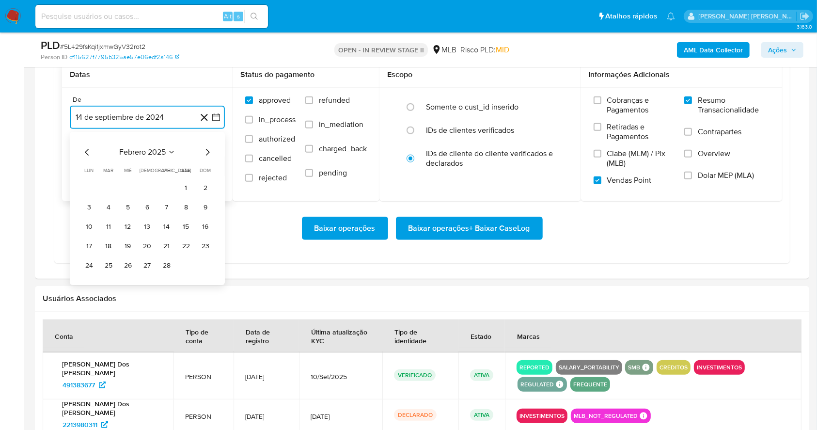
click at [207, 149] on icon "Mes siguiente" at bounding box center [207, 152] width 12 height 12
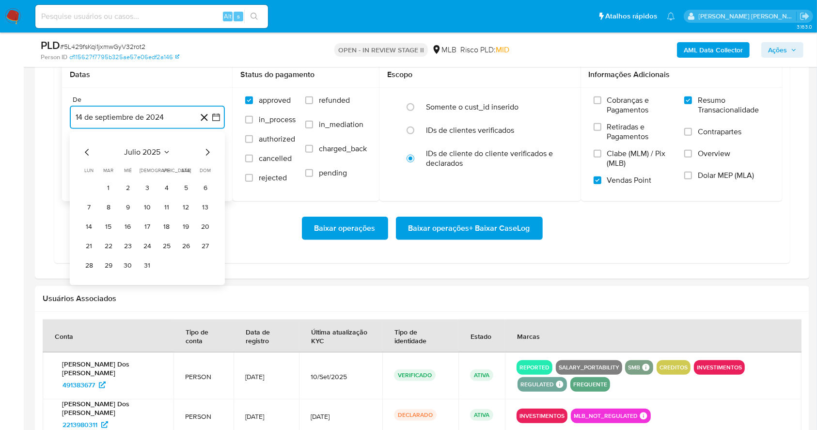
click at [207, 149] on icon "Mes siguiente" at bounding box center [207, 152] width 12 height 12
click at [161, 187] on button "1" at bounding box center [166, 187] width 15 height 15
click at [150, 163] on button "14 de octubre de 2025" at bounding box center [147, 166] width 155 height 23
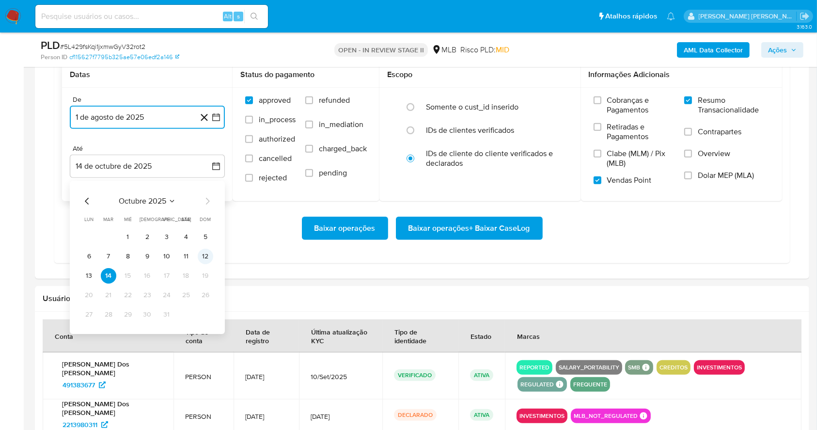
click at [212, 255] on button "12" at bounding box center [205, 255] width 15 height 15
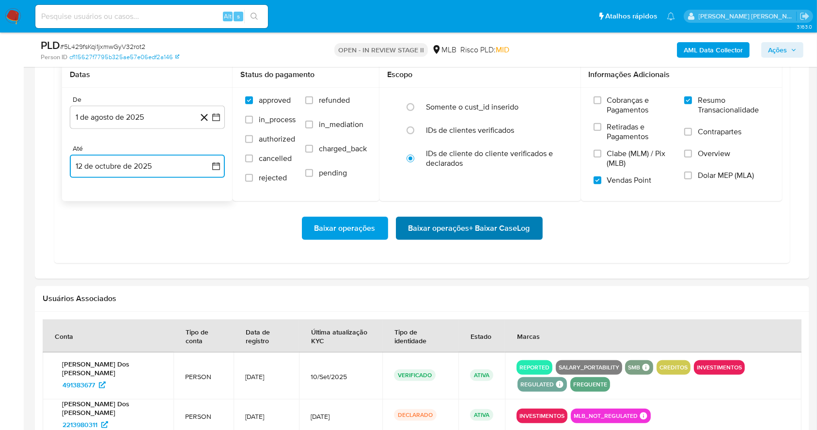
click at [517, 221] on span "Baixar operações + Baixar CaseLog" at bounding box center [469, 227] width 122 height 21
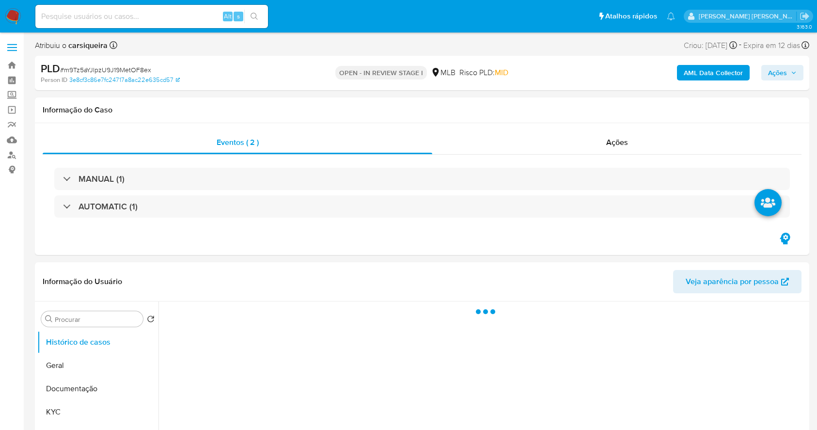
select select "10"
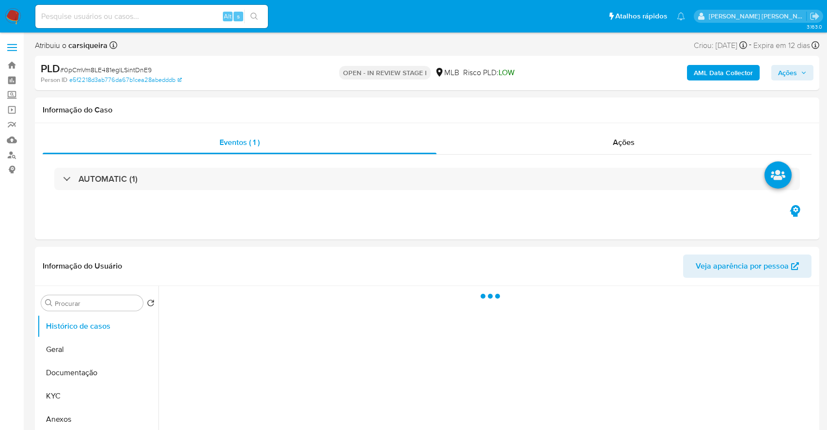
select select "10"
